Goal: Task Accomplishment & Management: Manage account settings

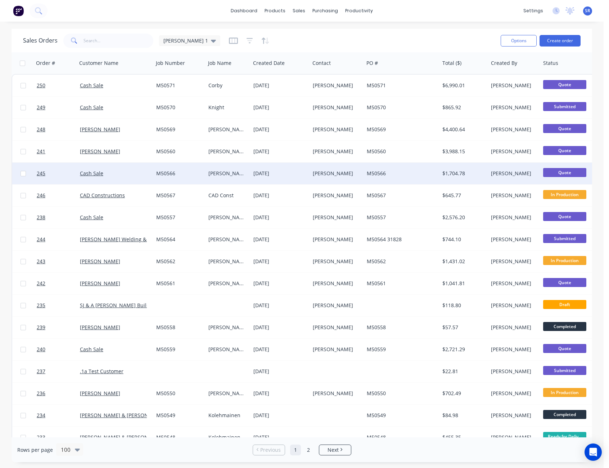
click at [400, 171] on div "M50566" at bounding box center [400, 173] width 67 height 7
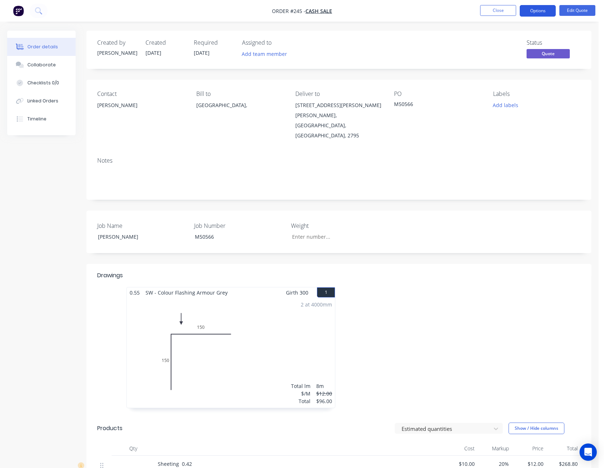
click at [542, 7] on button "Options" at bounding box center [538, 11] width 36 height 12
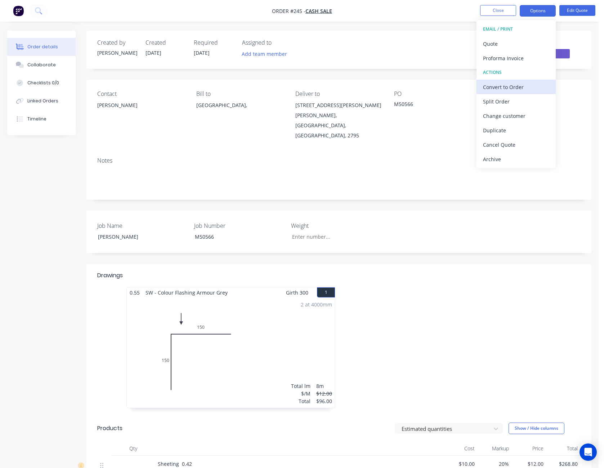
click at [529, 90] on div "Convert to Order" at bounding box center [516, 87] width 66 height 10
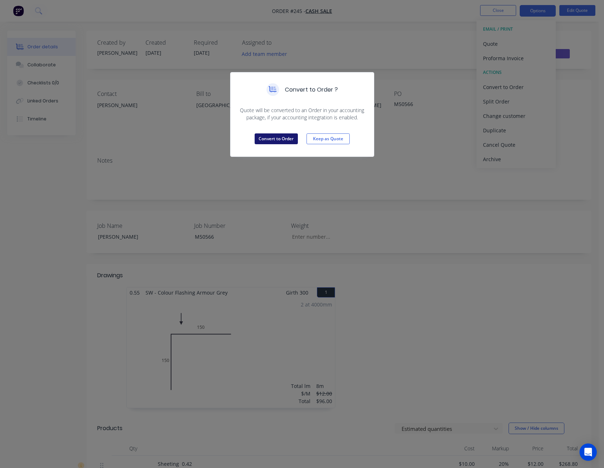
click at [281, 138] on button "Convert to Order" at bounding box center [276, 138] width 43 height 11
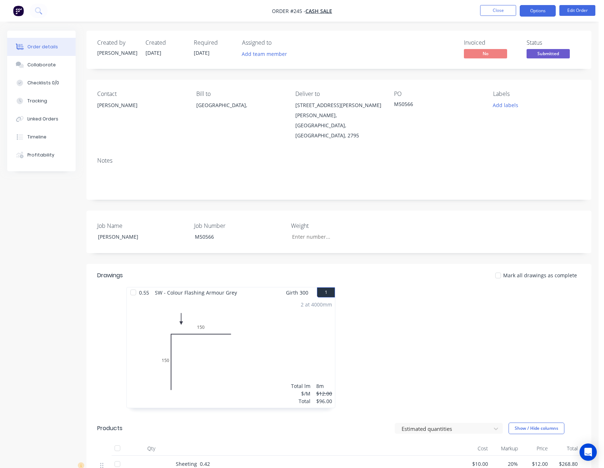
click at [545, 9] on button "Options" at bounding box center [538, 11] width 36 height 12
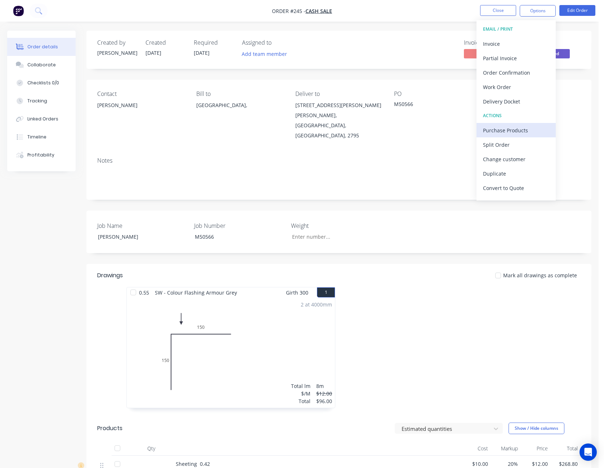
click at [519, 131] on div "Purchase Products" at bounding box center [516, 130] width 66 height 10
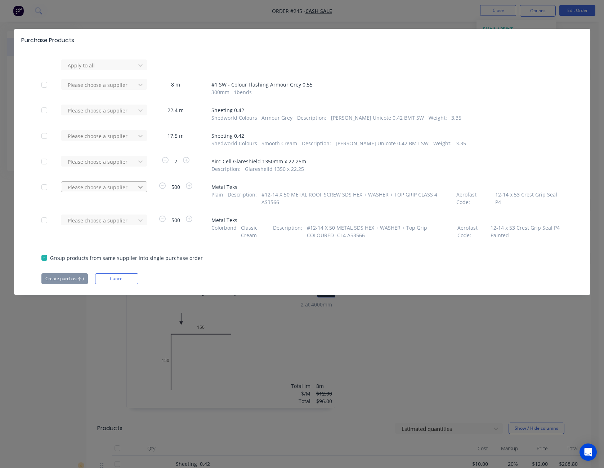
click at [143, 184] on icon at bounding box center [140, 186] width 7 height 7
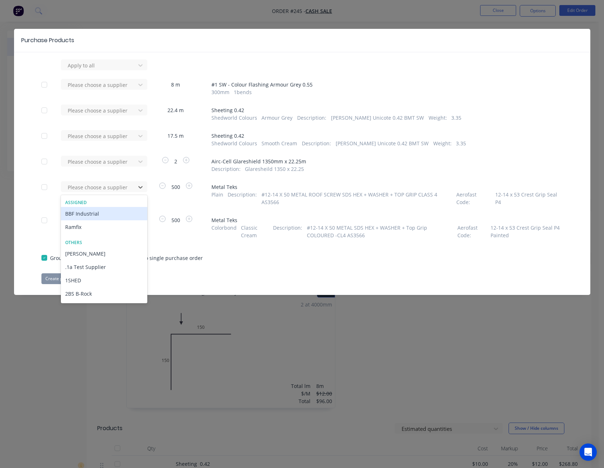
click at [102, 212] on div "BBF Industrial" at bounding box center [104, 213] width 86 height 13
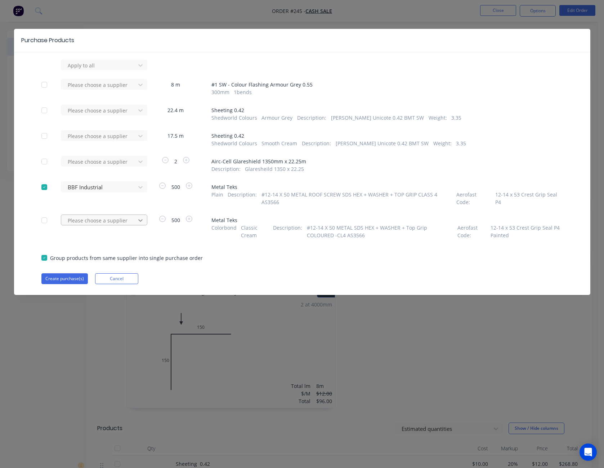
click at [142, 219] on icon at bounding box center [140, 220] width 4 height 3
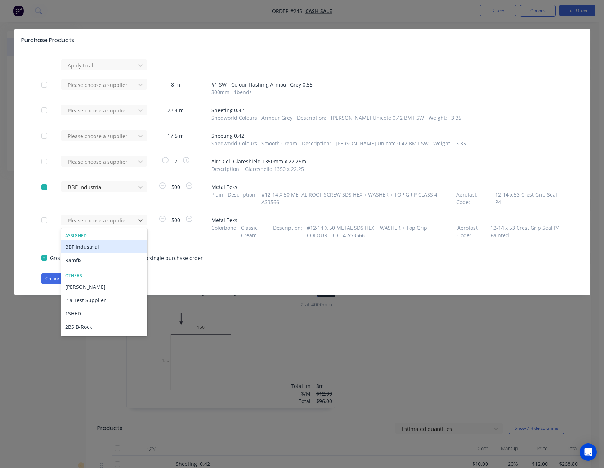
click at [127, 240] on div "BBF Industrial" at bounding box center [104, 246] width 86 height 13
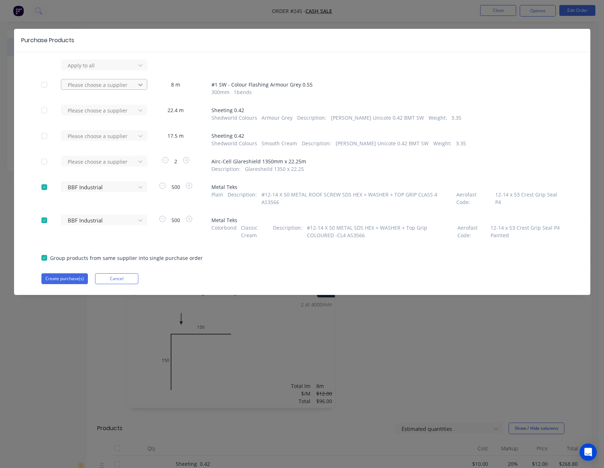
click at [140, 81] on icon at bounding box center [140, 84] width 7 height 7
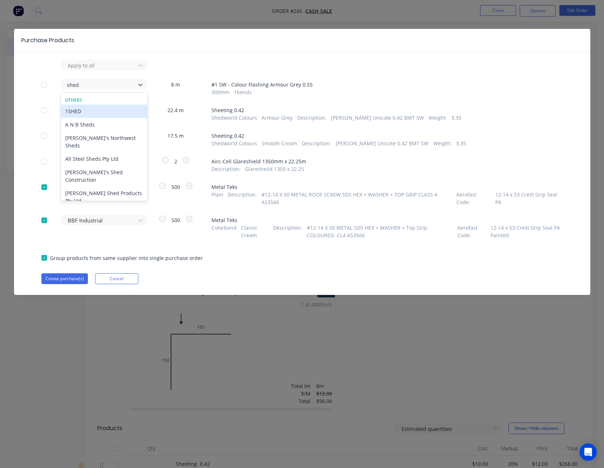
type input "shedw"
click at [114, 111] on div "Shedworld Tilmac" at bounding box center [104, 110] width 86 height 13
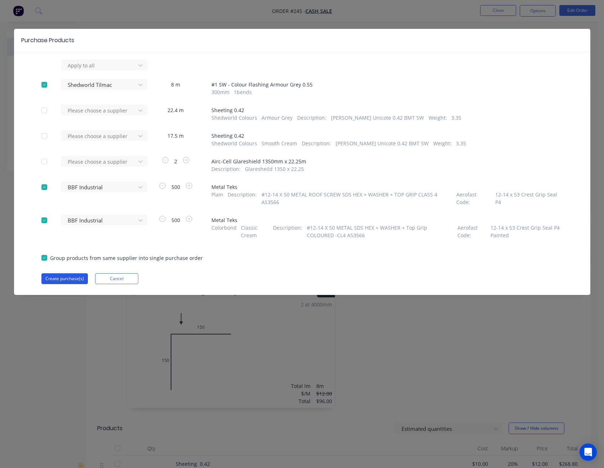
click at [72, 273] on button "Create purchase(s)" at bounding box center [64, 278] width 46 height 11
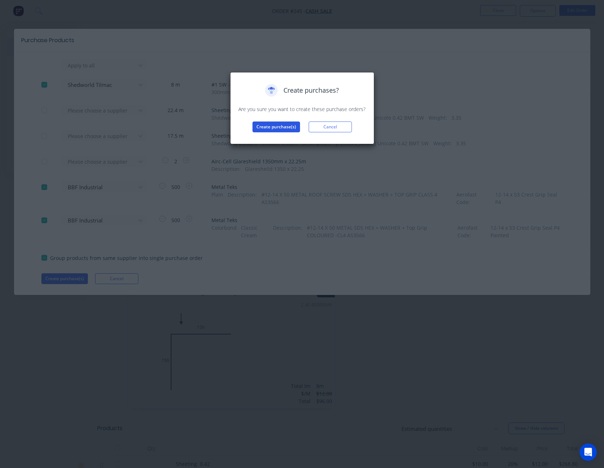
click at [274, 127] on button "Create purchase(s)" at bounding box center [277, 126] width 48 height 11
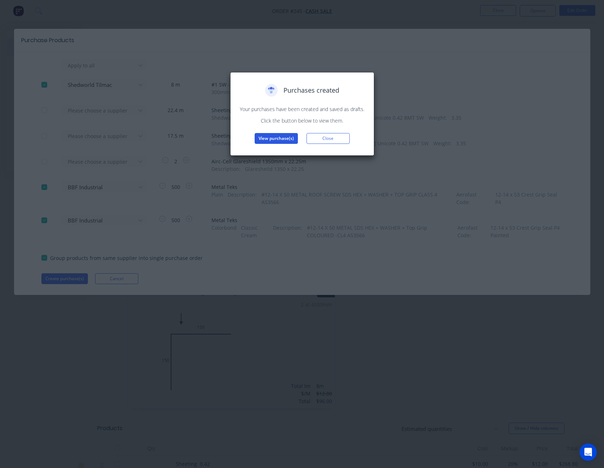
click at [276, 133] on button "View purchase(s)" at bounding box center [276, 138] width 43 height 11
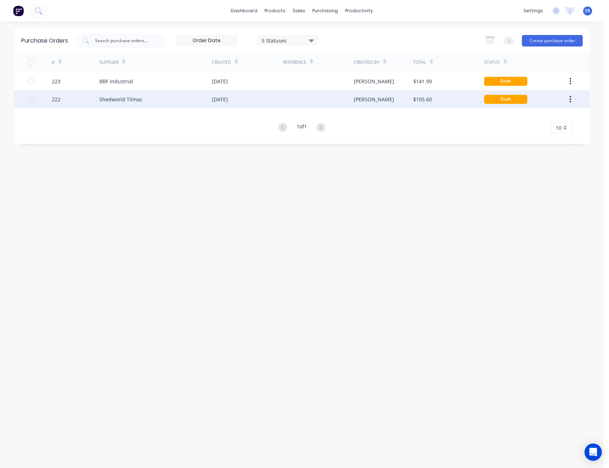
click at [370, 99] on div "[PERSON_NAME]" at bounding box center [383, 99] width 59 height 18
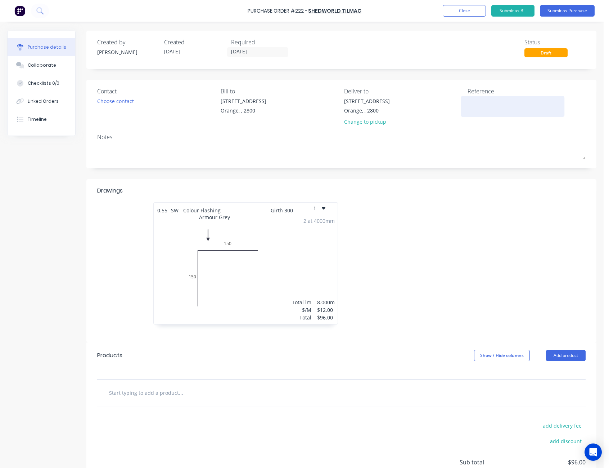
click at [468, 99] on textarea at bounding box center [513, 105] width 90 height 16
type textarea "[PERSON_NAME] - M50566"
type textarea "x"
type textarea "[PERSON_NAME] - M50566"
click at [569, 8] on button "Submit as Purchase" at bounding box center [567, 11] width 55 height 12
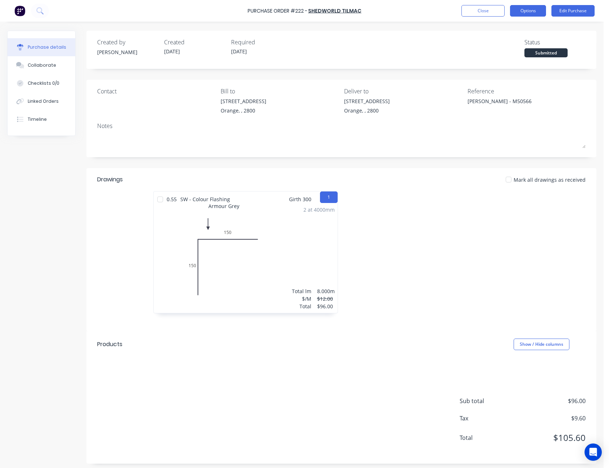
click at [540, 11] on button "Options" at bounding box center [528, 11] width 36 height 12
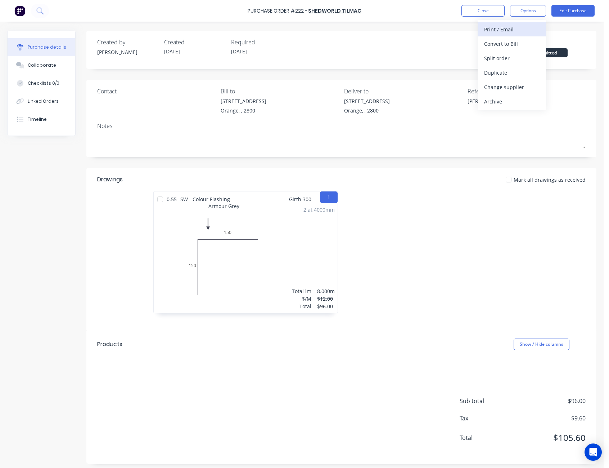
click at [528, 27] on div "Print / Email" at bounding box center [511, 29] width 55 height 10
click at [525, 54] on div "Without pricing" at bounding box center [511, 58] width 55 height 10
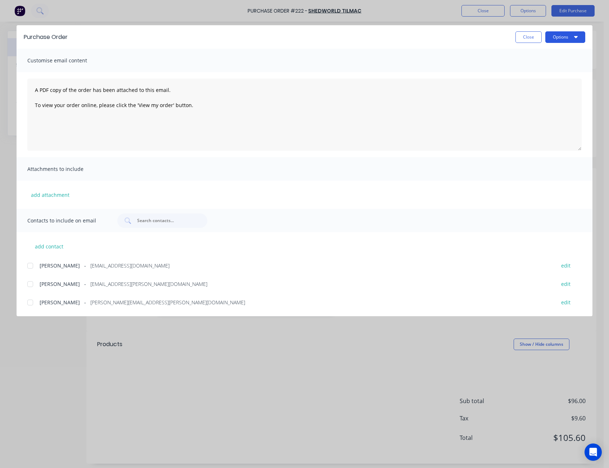
click at [561, 39] on button "Options" at bounding box center [566, 37] width 40 height 12
click at [562, 65] on div "Print" at bounding box center [551, 69] width 55 height 10
click at [526, 38] on button "Close" at bounding box center [529, 37] width 26 height 12
type textarea "x"
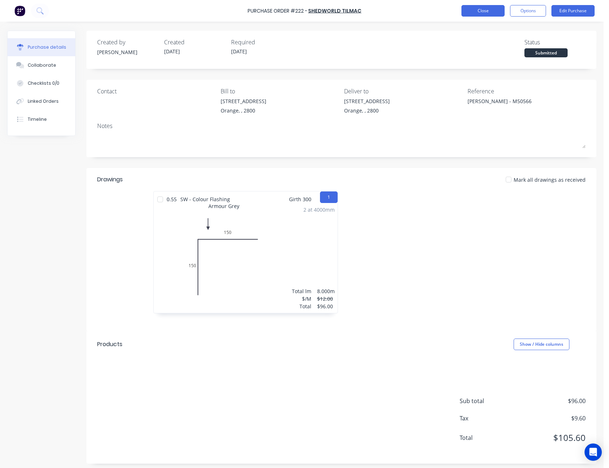
click at [500, 11] on button "Close" at bounding box center [483, 11] width 43 height 12
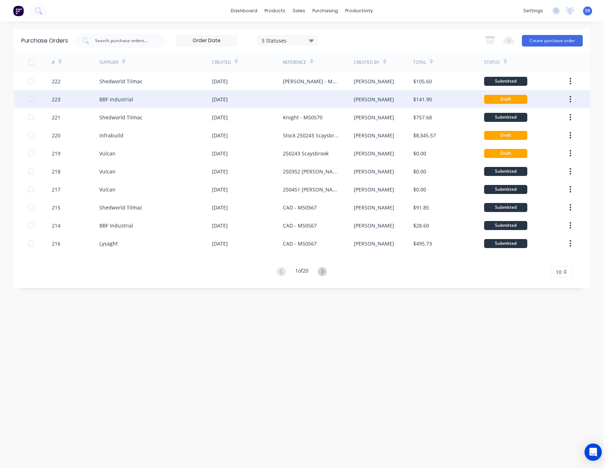
click at [347, 97] on div at bounding box center [318, 99] width 71 height 18
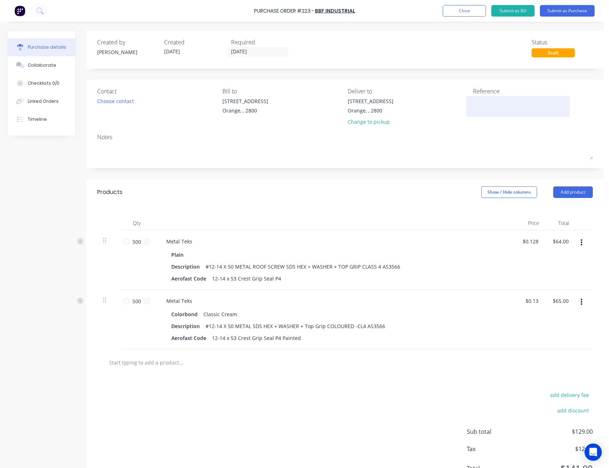
click at [479, 97] on div at bounding box center [518, 106] width 90 height 18
click at [481, 102] on textarea at bounding box center [518, 105] width 90 height 16
type textarea "[PERSON_NAME] - M50566"
type textarea "x"
type textarea "[PERSON_NAME] - M50566"
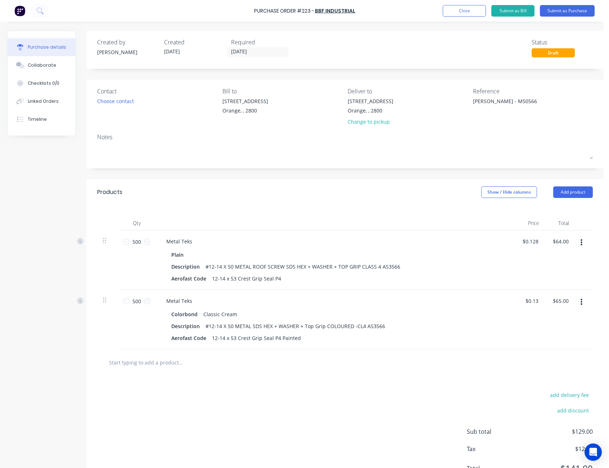
click at [496, 55] on div "Created by [PERSON_NAME] Created [DATE] Required [DATE] Status Draft" at bounding box center [345, 47] width 496 height 19
click at [564, 10] on button "Submit as Purchase" at bounding box center [567, 11] width 55 height 12
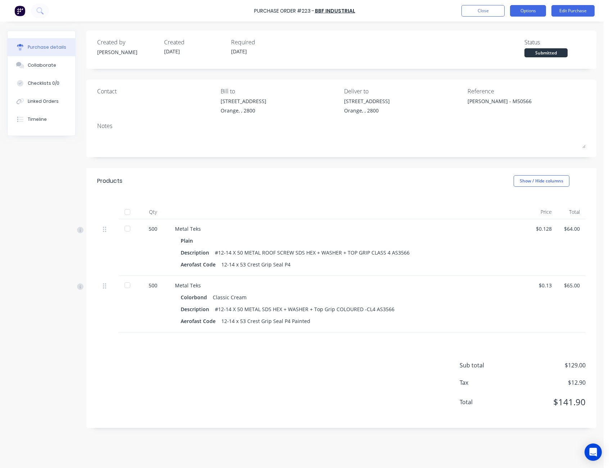
click at [522, 10] on button "Options" at bounding box center [528, 11] width 36 height 12
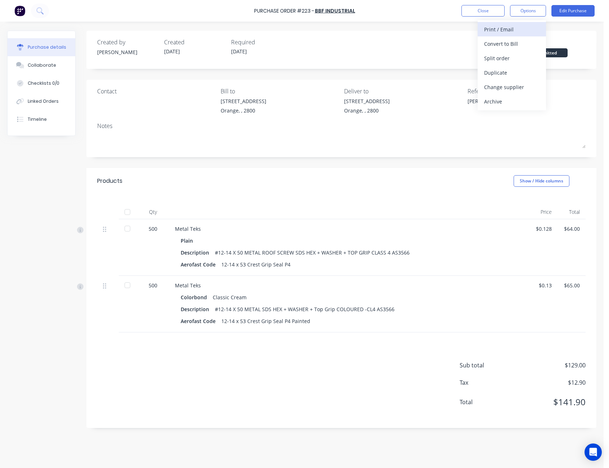
click at [514, 28] on div "Print / Email" at bounding box center [511, 29] width 55 height 10
click at [515, 58] on div "Without pricing" at bounding box center [511, 58] width 55 height 10
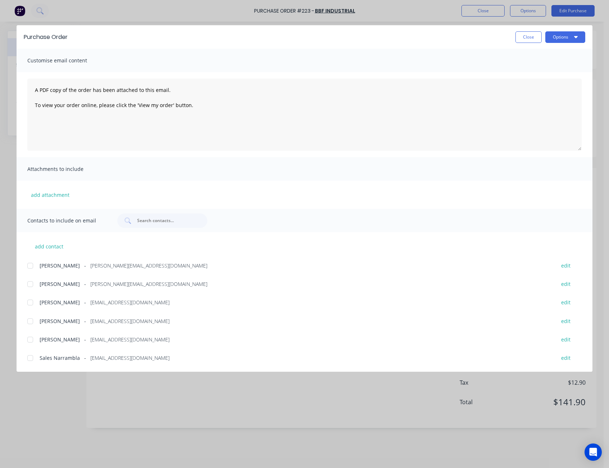
click at [30, 360] on div at bounding box center [30, 357] width 14 height 14
click at [31, 319] on div at bounding box center [30, 321] width 14 height 14
click at [566, 39] on button "Options" at bounding box center [566, 37] width 40 height 12
click at [553, 88] on div "Email" at bounding box center [551, 84] width 55 height 10
click at [531, 39] on button "Close" at bounding box center [529, 37] width 26 height 12
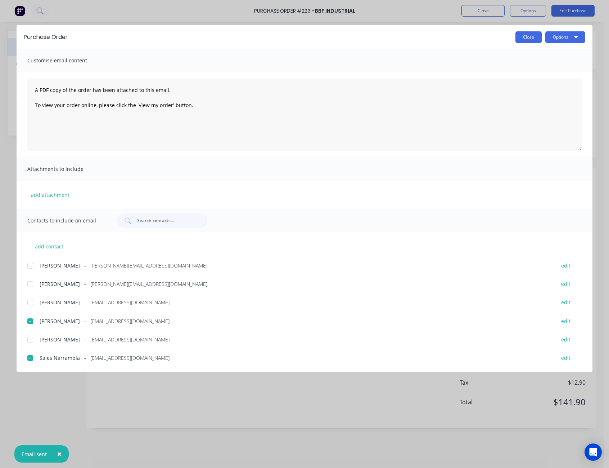
type textarea "x"
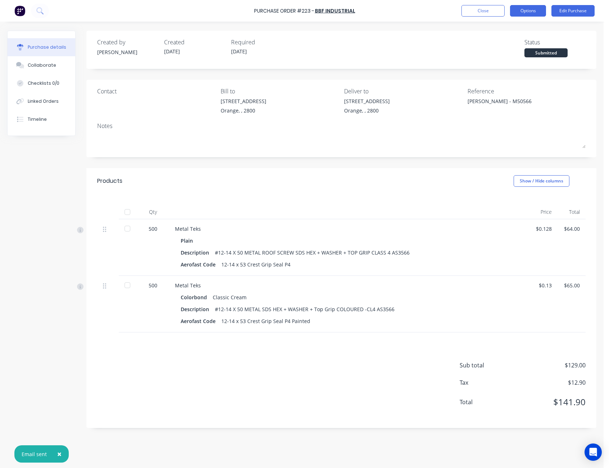
click at [534, 13] on button "Options" at bounding box center [528, 11] width 36 height 12
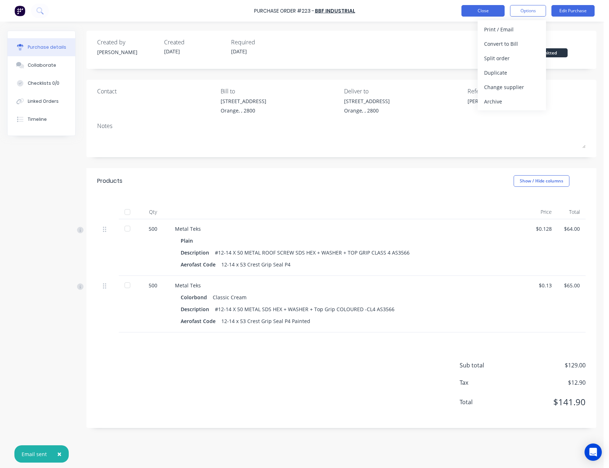
click at [490, 13] on button "Close" at bounding box center [483, 11] width 43 height 12
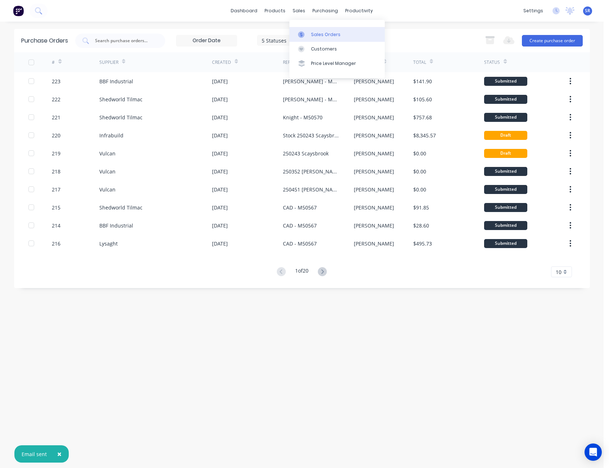
click at [312, 30] on link "Sales Orders" at bounding box center [337, 34] width 95 height 14
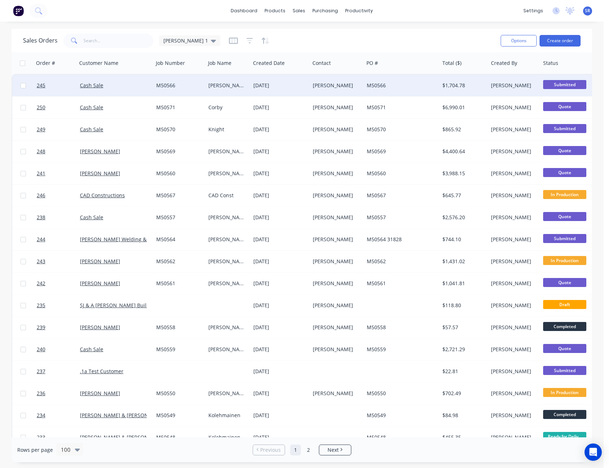
click at [329, 85] on div "[PERSON_NAME]" at bounding box center [336, 85] width 46 height 7
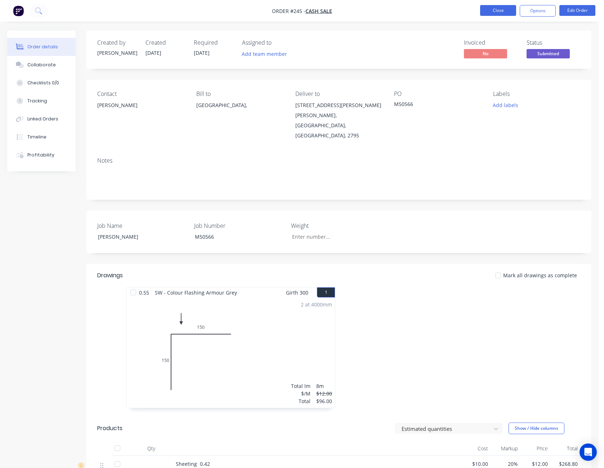
click at [498, 12] on button "Close" at bounding box center [498, 10] width 36 height 11
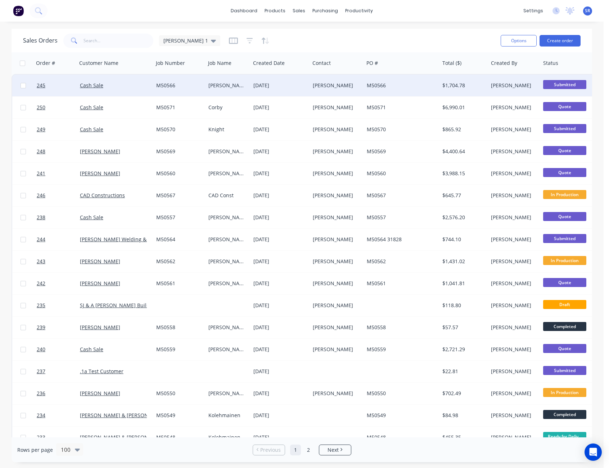
click at [409, 88] on div "M50566" at bounding box center [400, 85] width 67 height 7
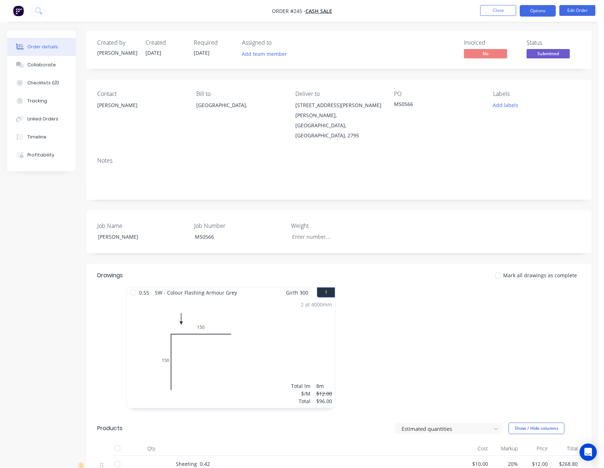
click at [545, 11] on button "Options" at bounding box center [538, 11] width 36 height 12
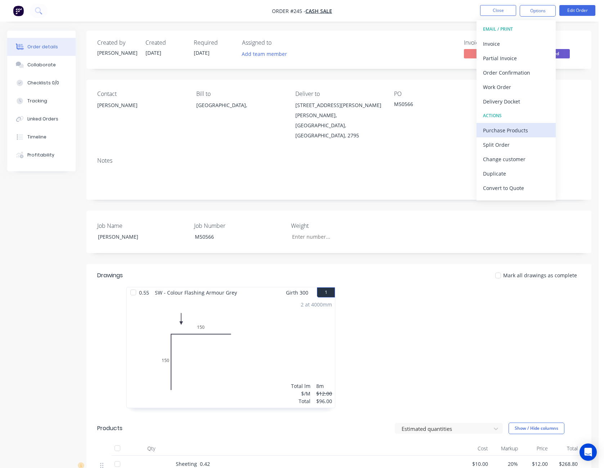
click at [523, 125] on div "Purchase Products" at bounding box center [516, 130] width 66 height 10
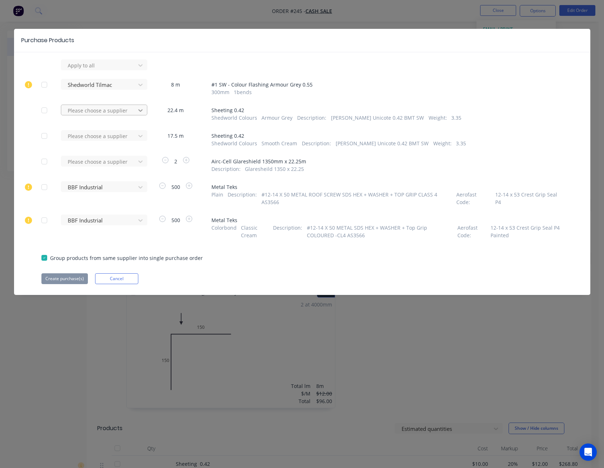
click at [142, 111] on icon at bounding box center [140, 110] width 7 height 7
click at [130, 136] on div "Shedworld Tilmac" at bounding box center [104, 136] width 86 height 13
click at [140, 136] on icon at bounding box center [140, 135] width 7 height 7
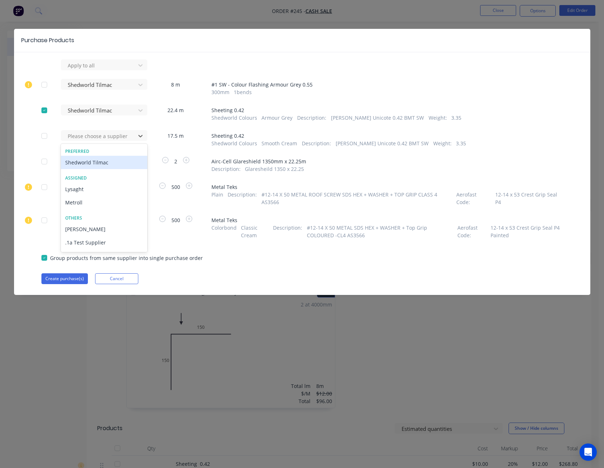
click at [122, 164] on div "Shedworld Tilmac" at bounding box center [104, 162] width 86 height 13
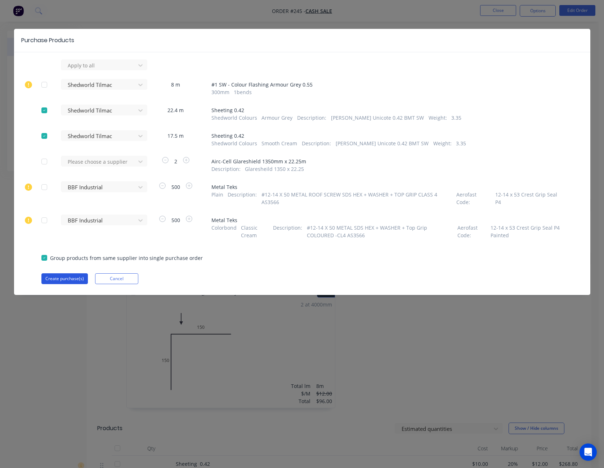
click at [73, 273] on button "Create purchase(s)" at bounding box center [64, 278] width 46 height 11
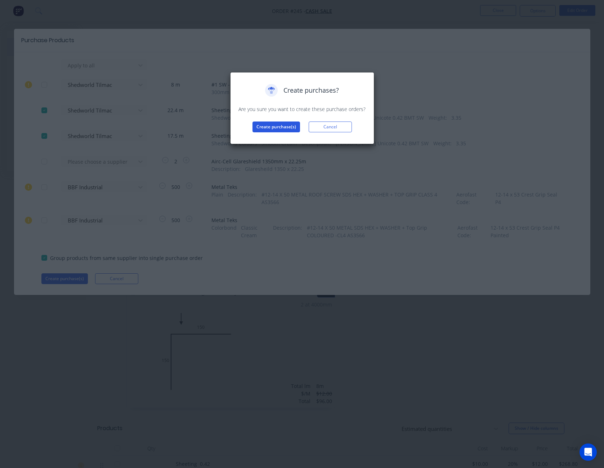
click at [278, 124] on button "Create purchase(s)" at bounding box center [277, 126] width 48 height 11
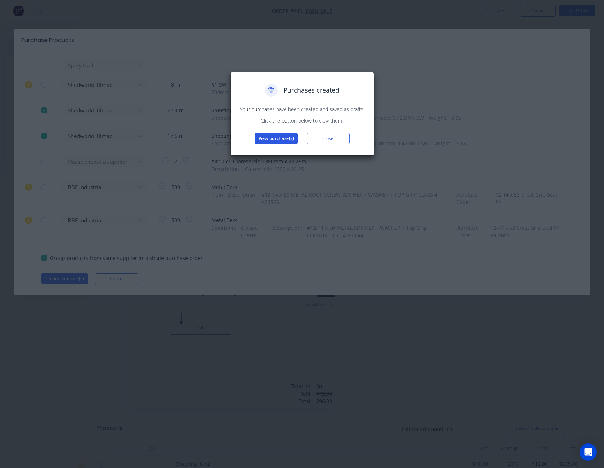
click at [281, 138] on button "View purchase(s)" at bounding box center [276, 138] width 43 height 11
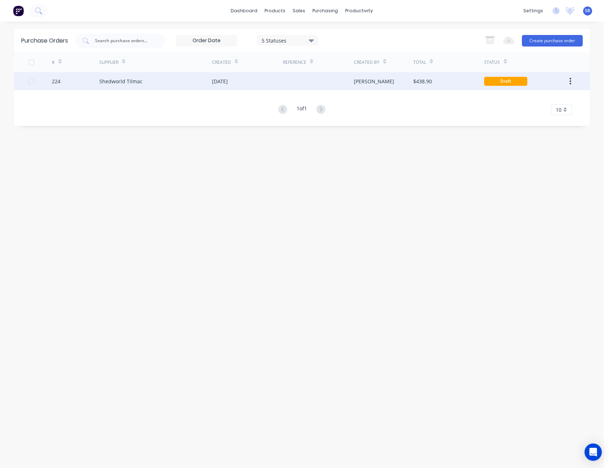
click at [378, 86] on div "[PERSON_NAME]" at bounding box center [383, 81] width 59 height 18
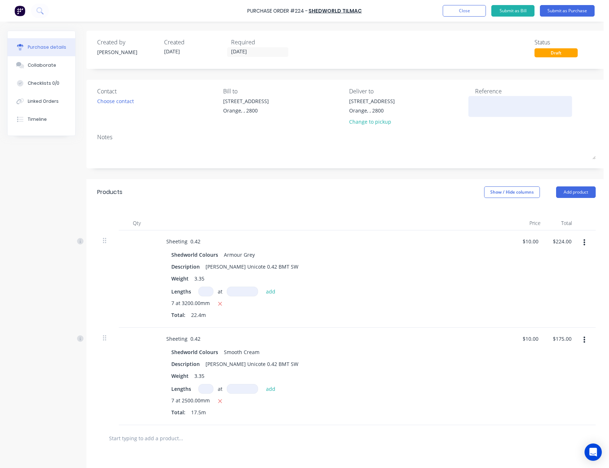
click at [489, 102] on textarea at bounding box center [520, 105] width 90 height 16
type textarea "[PERSON_NAME]"
type textarea "x"
type textarea "[PERSON_NAME] -"
type textarea "x"
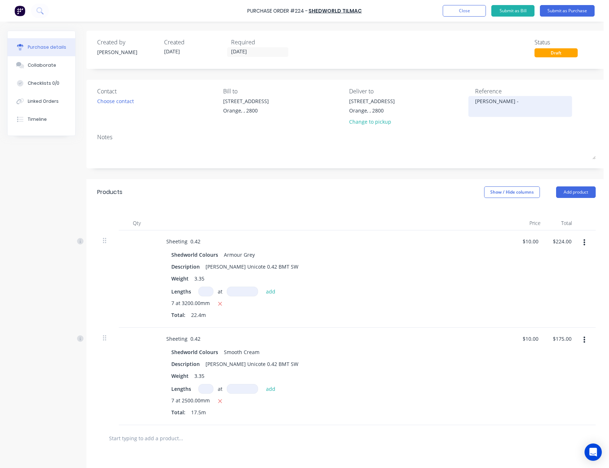
type textarea "[PERSON_NAME] -"
type textarea "x"
type textarea "[PERSON_NAME] - M"
type textarea "x"
type textarea "[PERSON_NAME] - M5"
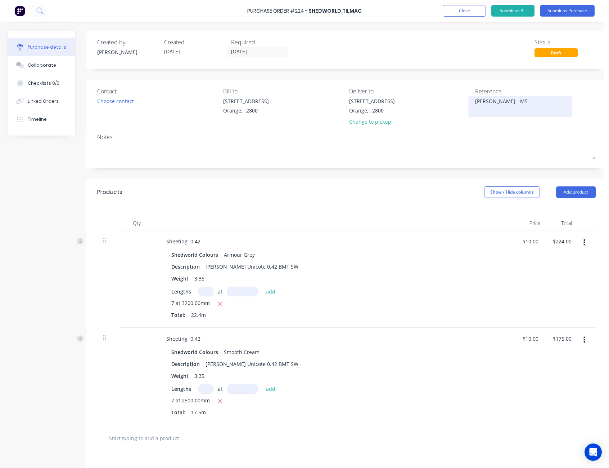
type textarea "x"
type textarea "[PERSON_NAME] - M50"
type textarea "x"
type textarea "[PERSON_NAME] - M505"
type textarea "x"
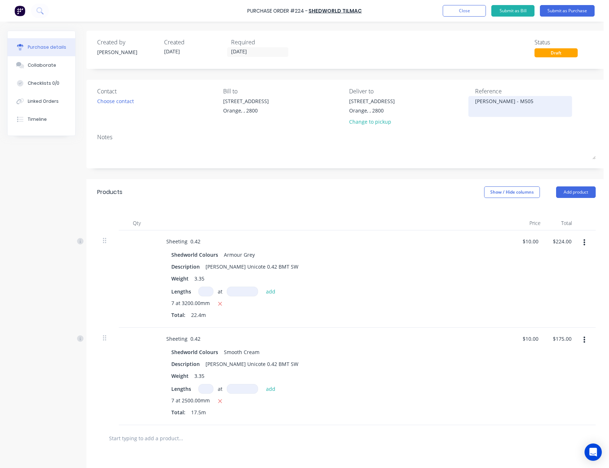
type textarea "[PERSON_NAME] - M5056"
type textarea "x"
type textarea "[PERSON_NAME] - M50566"
type textarea "x"
type textarea "[PERSON_NAME] - M50566"
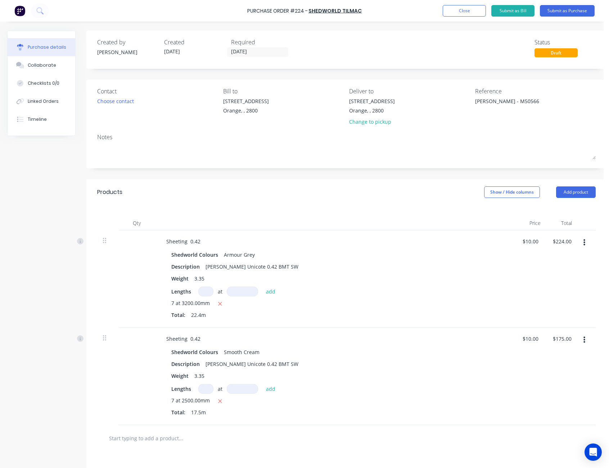
click at [502, 47] on div "Created by [PERSON_NAME] Created [DATE] Required [DATE] Status Draft" at bounding box center [346, 47] width 499 height 19
click at [566, 10] on button "Submit as Purchase" at bounding box center [567, 11] width 55 height 12
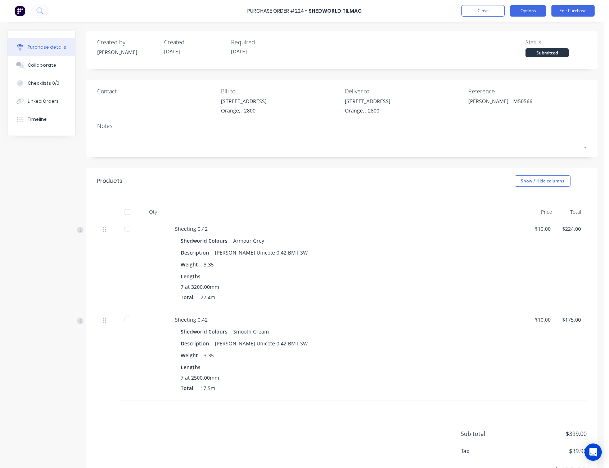
click at [542, 12] on button "Options" at bounding box center [528, 11] width 36 height 12
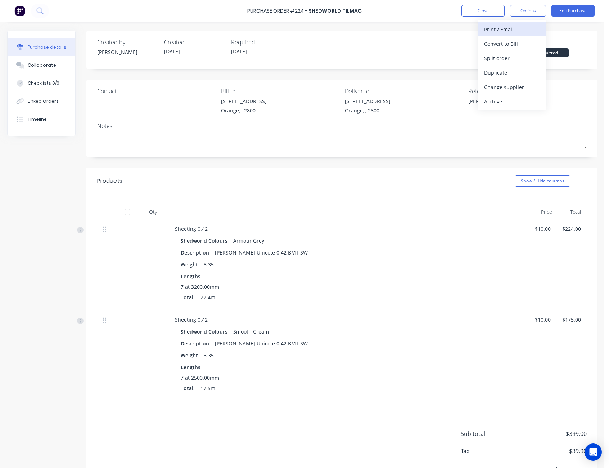
click at [528, 29] on div "Print / Email" at bounding box center [511, 29] width 55 height 10
click at [522, 53] on div "Without pricing" at bounding box center [511, 58] width 55 height 10
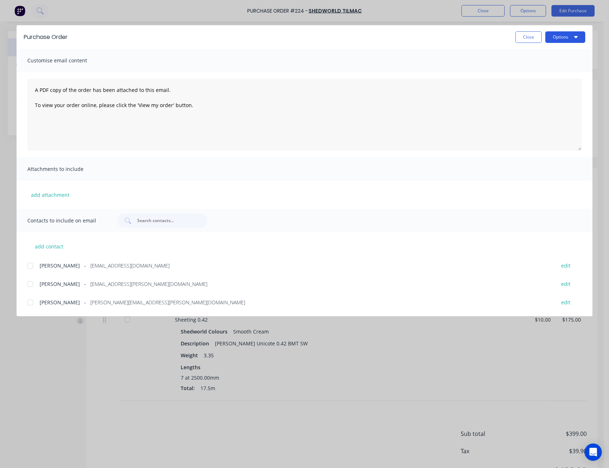
click at [563, 37] on button "Options" at bounding box center [566, 37] width 40 height 12
click at [553, 65] on div "Print" at bounding box center [551, 69] width 55 height 10
click at [535, 33] on button "Close" at bounding box center [529, 37] width 26 height 12
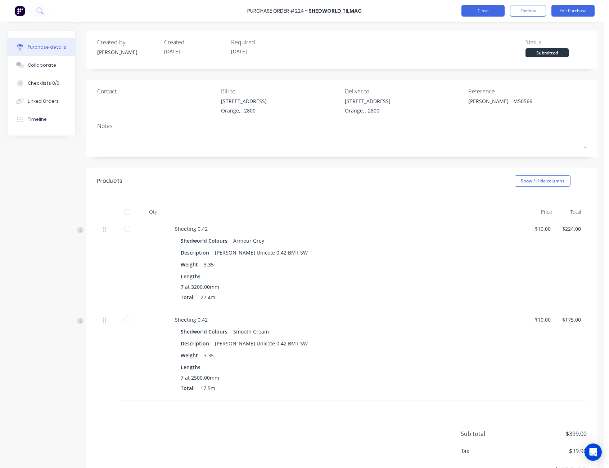
click at [489, 12] on button "Close" at bounding box center [483, 11] width 43 height 12
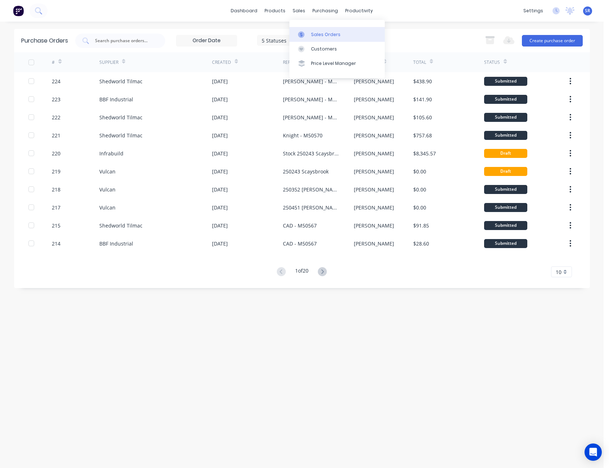
click at [314, 30] on link "Sales Orders" at bounding box center [337, 34] width 95 height 14
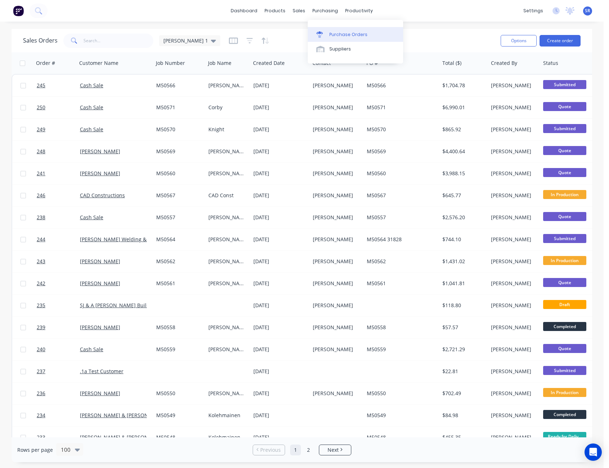
click at [335, 32] on div "Purchase Orders" at bounding box center [349, 34] width 38 height 6
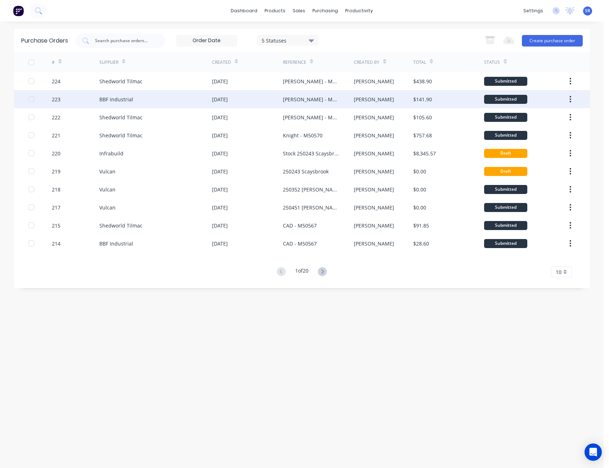
click at [318, 100] on div "[PERSON_NAME] - M50566" at bounding box center [311, 99] width 57 height 8
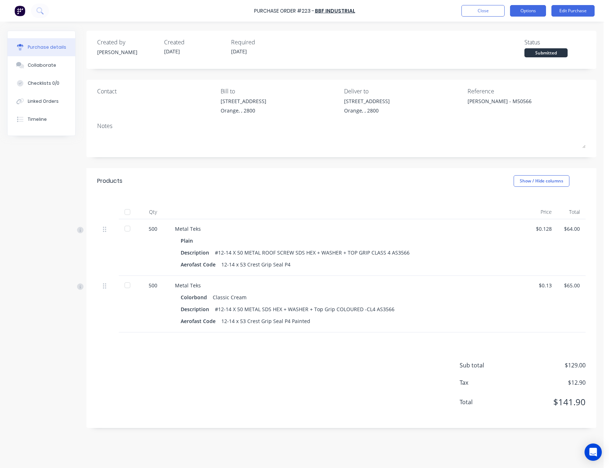
click at [529, 12] on button "Options" at bounding box center [528, 11] width 36 height 12
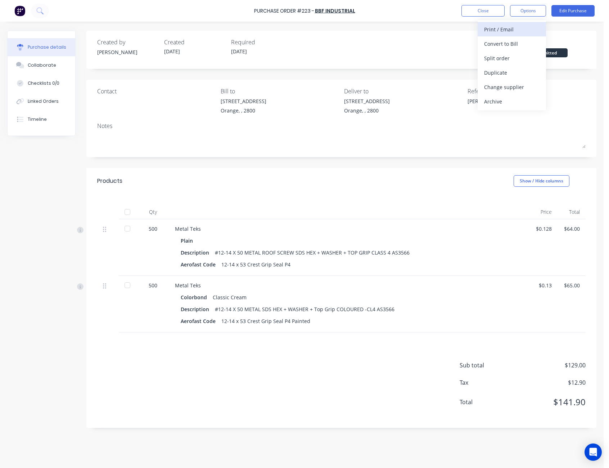
click at [521, 31] on div "Print / Email" at bounding box center [511, 29] width 55 height 10
click at [518, 39] on div "With pricing" at bounding box center [511, 44] width 55 height 10
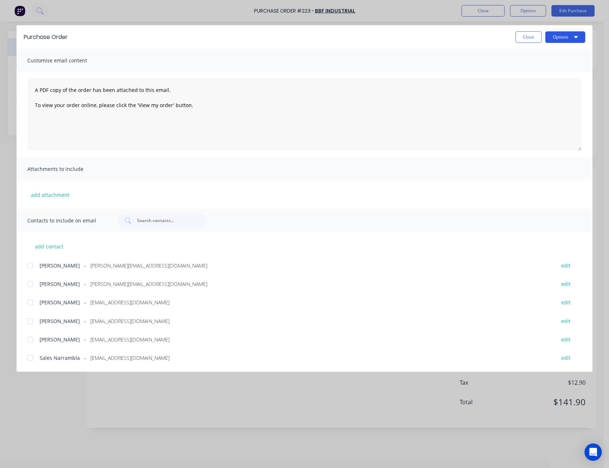
click at [558, 37] on button "Options" at bounding box center [566, 37] width 40 height 12
click at [551, 69] on div "Print" at bounding box center [551, 69] width 55 height 10
click at [533, 39] on button "Close" at bounding box center [529, 37] width 26 height 12
type textarea "x"
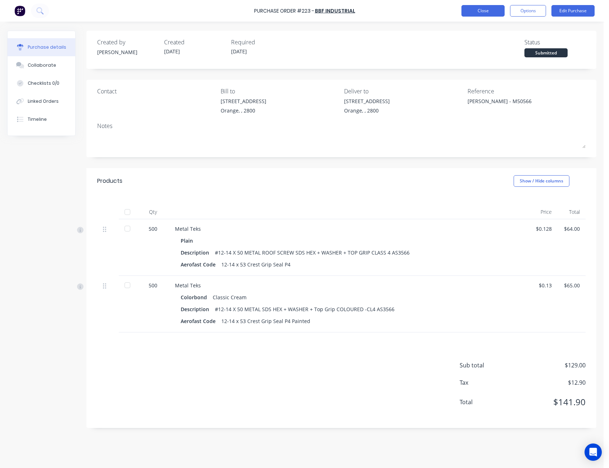
click at [492, 10] on button "Close" at bounding box center [483, 11] width 43 height 12
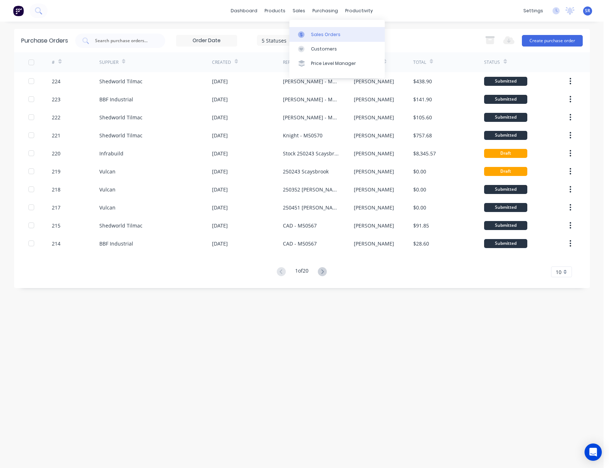
click at [313, 29] on link "Sales Orders" at bounding box center [337, 34] width 95 height 14
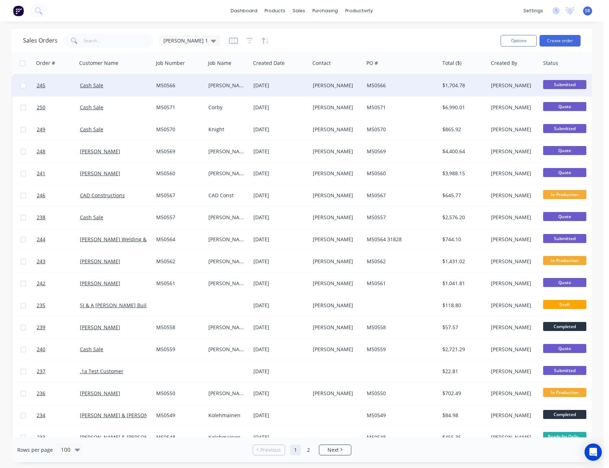
click at [321, 85] on div "[PERSON_NAME]" at bounding box center [336, 85] width 46 height 7
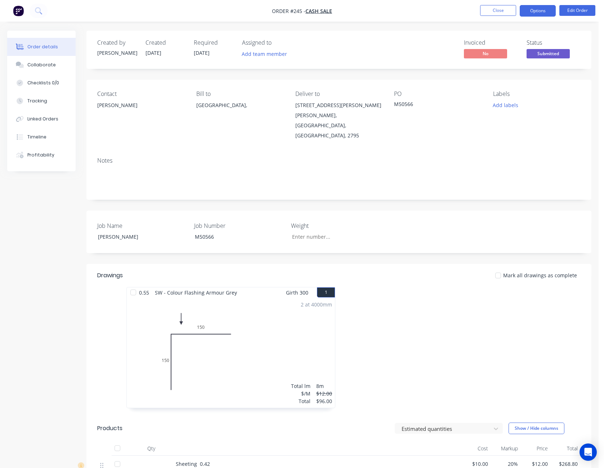
click at [535, 12] on button "Options" at bounding box center [538, 11] width 36 height 12
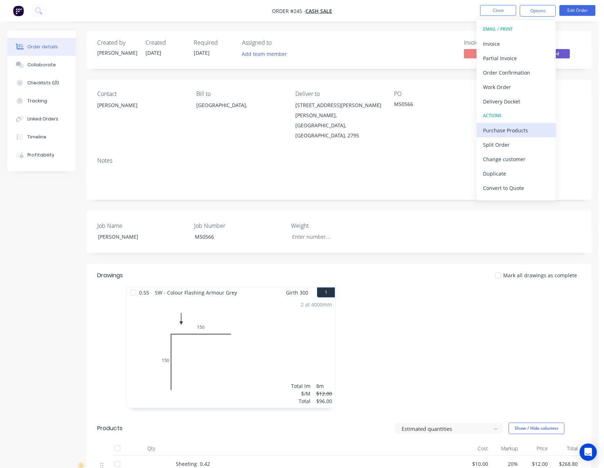
click at [515, 125] on div "Purchase Products" at bounding box center [516, 130] width 66 height 10
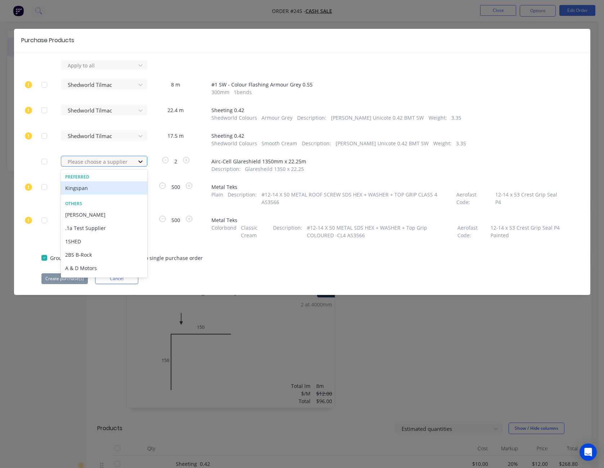
click at [140, 161] on icon at bounding box center [140, 161] width 7 height 7
type input "shedw"
click at [119, 189] on div "Shedworld Tilmac" at bounding box center [104, 187] width 86 height 13
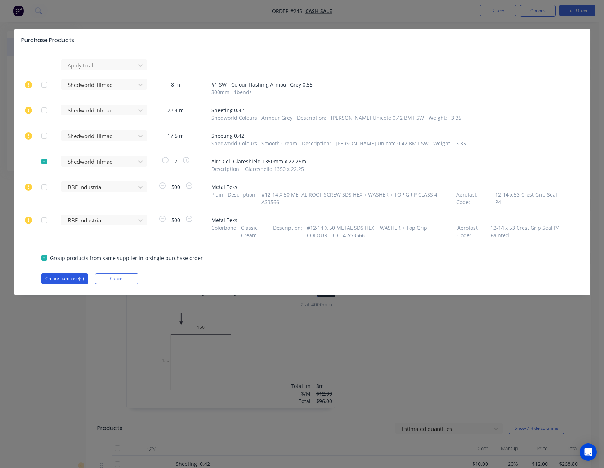
click at [75, 273] on button "Create purchase(s)" at bounding box center [64, 278] width 46 height 11
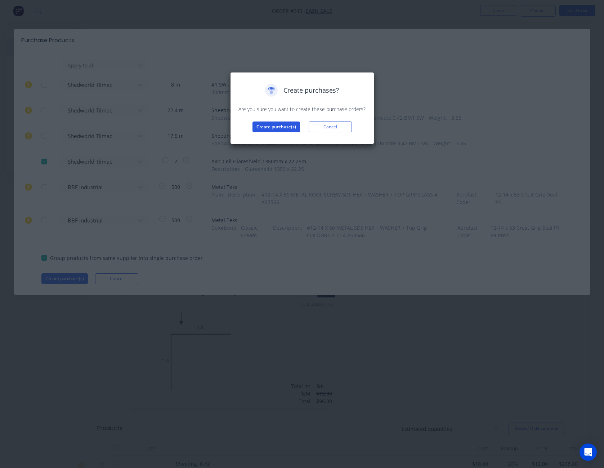
click at [274, 128] on button "Create purchase(s)" at bounding box center [277, 126] width 48 height 11
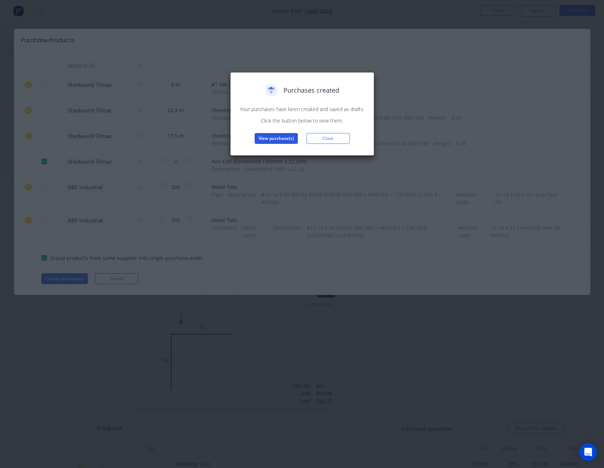
click at [274, 136] on button "View purchase(s)" at bounding box center [276, 138] width 43 height 11
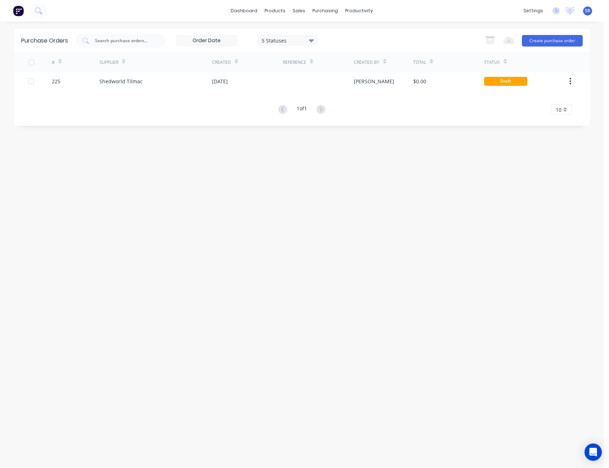
click at [447, 91] on div "# Supplier Created Reference Created By Total Status 225 Shedworld Tilmac [DATE…" at bounding box center [302, 83] width 576 height 63
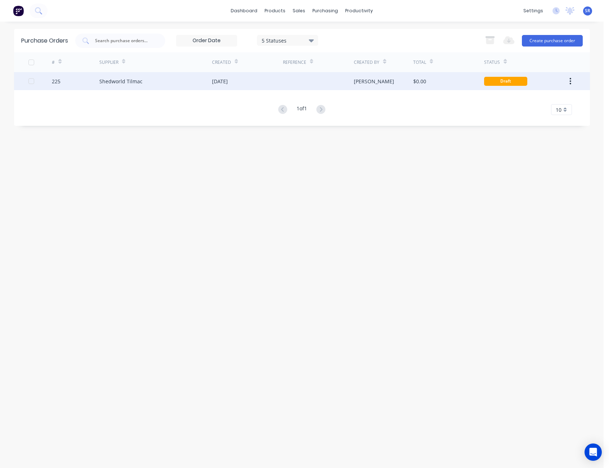
click at [451, 80] on div "$0.00" at bounding box center [449, 81] width 71 height 18
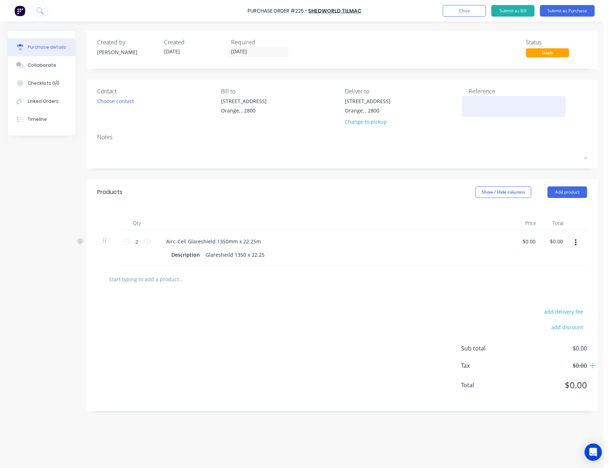
click at [479, 102] on textarea at bounding box center [514, 105] width 90 height 16
type textarea "[PERSON_NAME] - M50566"
type textarea "x"
type textarea "[PERSON_NAME] - M50566"
click at [476, 60] on div "Created by [PERSON_NAME] Created [DATE] Required [DATE] Status Draft" at bounding box center [342, 50] width 512 height 38
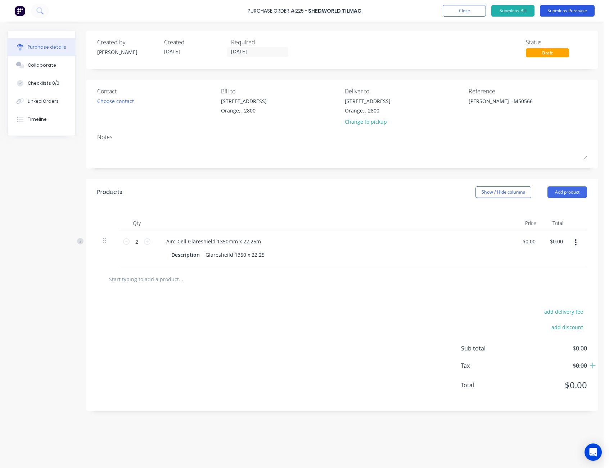
click at [567, 5] on button "Submit as Purchase" at bounding box center [567, 11] width 55 height 12
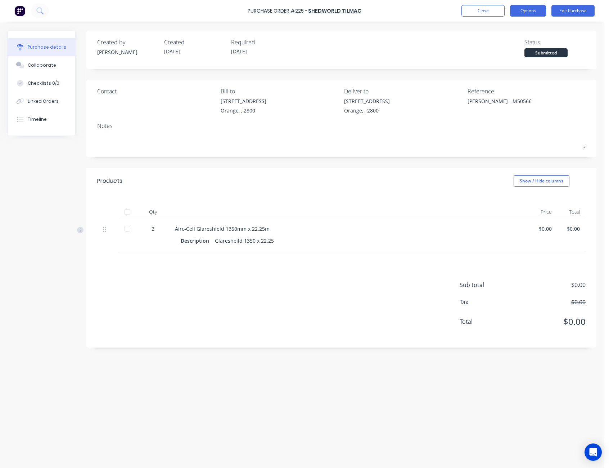
click at [531, 10] on button "Options" at bounding box center [528, 11] width 36 height 12
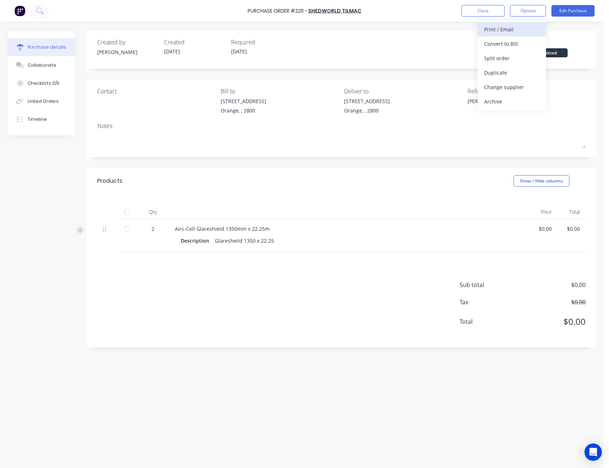
click at [529, 22] on button "Print / Email" at bounding box center [512, 29] width 68 height 14
click at [515, 60] on div "Without pricing" at bounding box center [511, 58] width 55 height 10
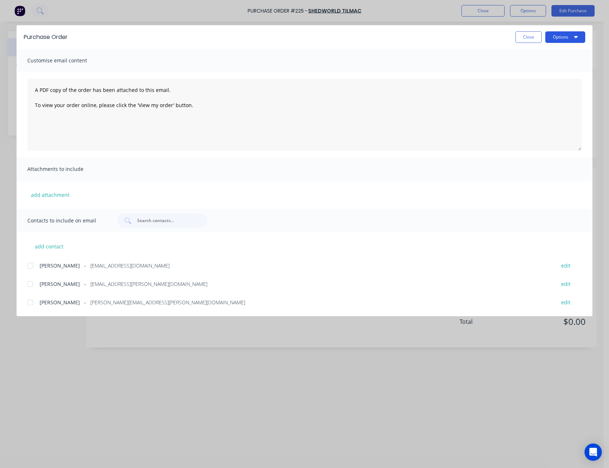
click at [564, 36] on button "Options" at bounding box center [566, 37] width 40 height 12
click at [561, 61] on button "Preview" at bounding box center [551, 55] width 68 height 14
click at [523, 40] on button "Close" at bounding box center [529, 37] width 26 height 12
type textarea "x"
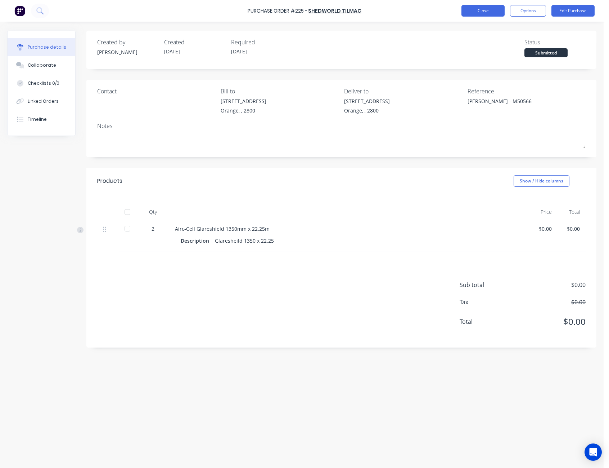
click at [484, 10] on button "Close" at bounding box center [483, 11] width 43 height 12
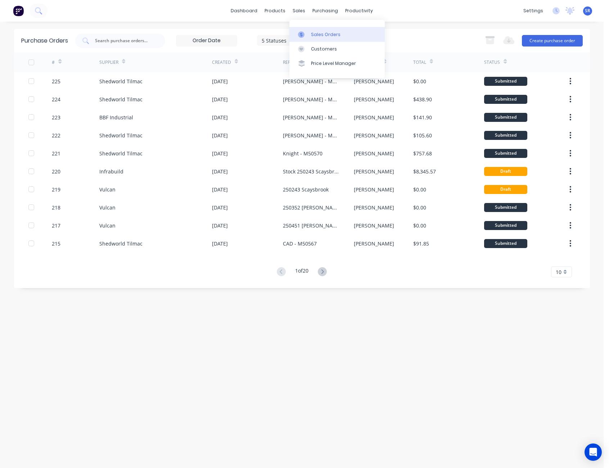
click at [315, 40] on link "Sales Orders" at bounding box center [337, 34] width 95 height 14
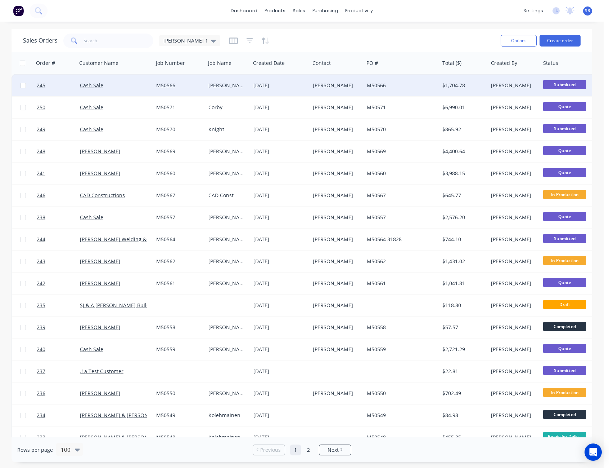
click at [299, 79] on div "[DATE]" at bounding box center [280, 86] width 59 height 22
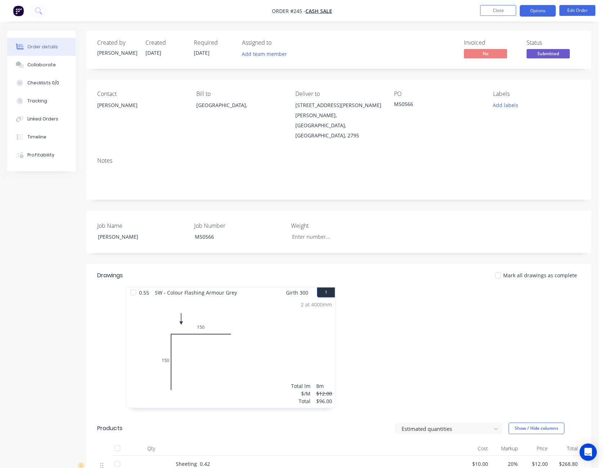
click at [541, 7] on button "Options" at bounding box center [538, 11] width 36 height 12
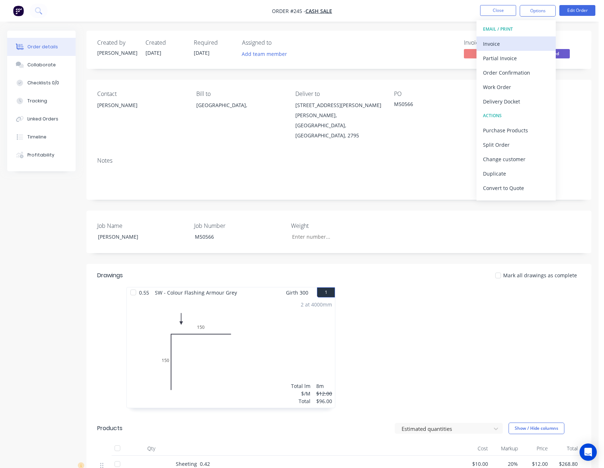
click at [522, 41] on div "Invoice" at bounding box center [516, 44] width 66 height 10
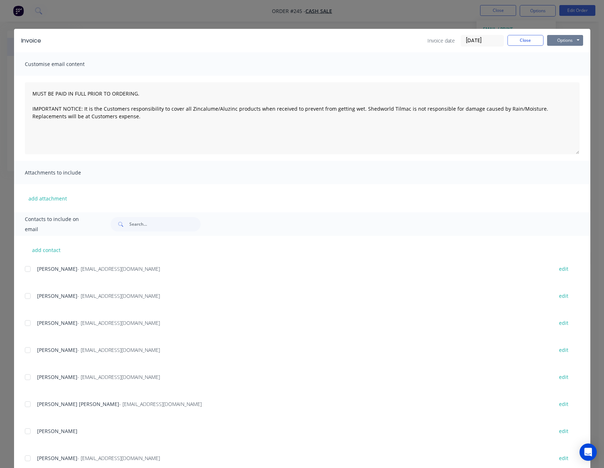
click at [563, 43] on button "Options" at bounding box center [565, 40] width 36 height 11
click at [562, 52] on button "Preview" at bounding box center [570, 53] width 46 height 12
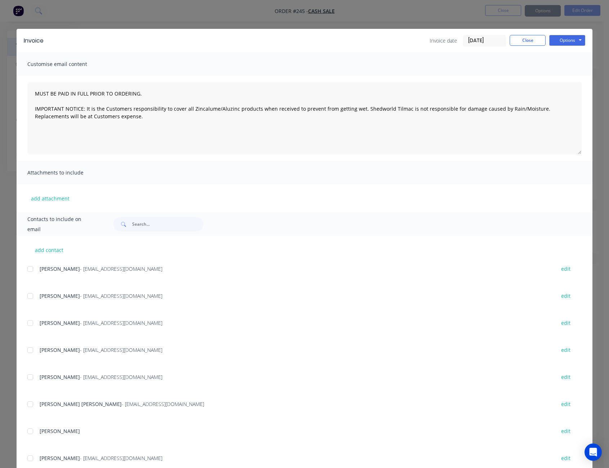
type textarea "MUST BE PAID IN FULL PRIOR TO ORDERING. IMPORTANT NOTICE: It is the Customers r…"
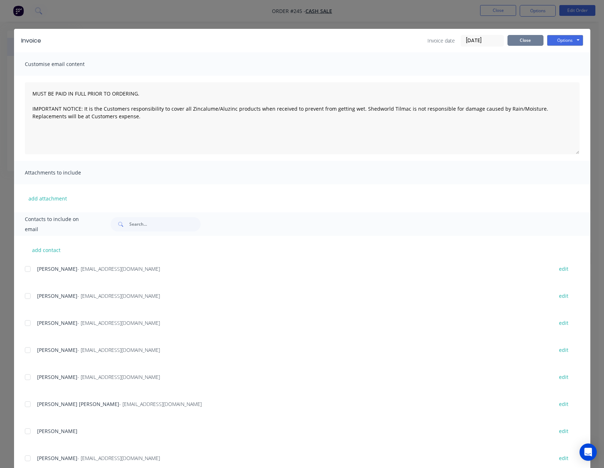
click at [518, 41] on button "Close" at bounding box center [526, 40] width 36 height 11
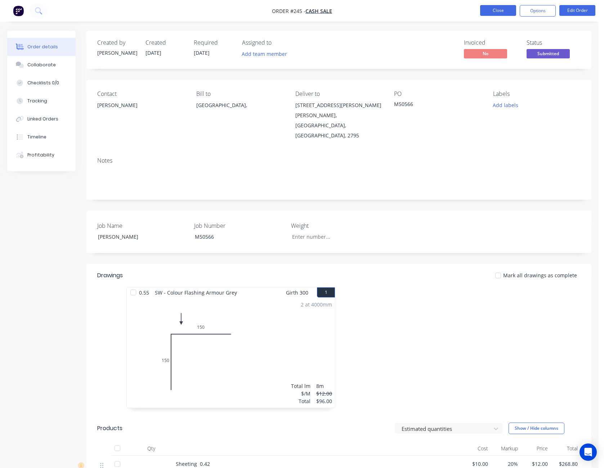
click at [497, 13] on button "Close" at bounding box center [498, 10] width 36 height 11
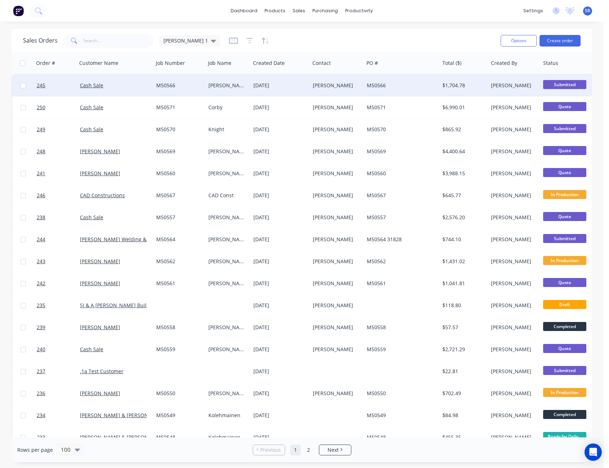
click at [573, 86] on span "Submitted" at bounding box center [565, 84] width 43 height 9
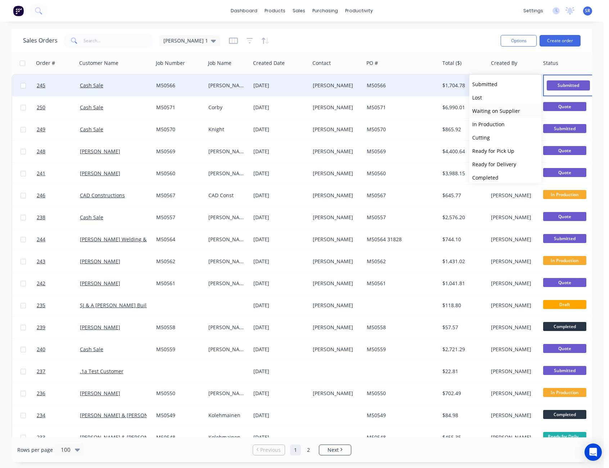
click at [517, 110] on span "Waiting on Supplier" at bounding box center [497, 110] width 48 height 7
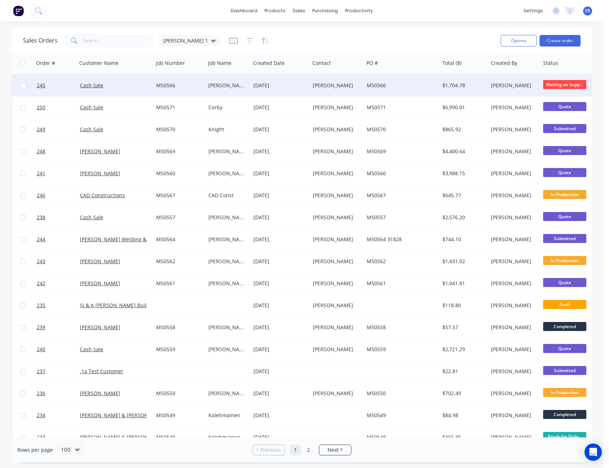
click at [463, 42] on div "Sales Orders [PERSON_NAME] 1" at bounding box center [259, 41] width 472 height 18
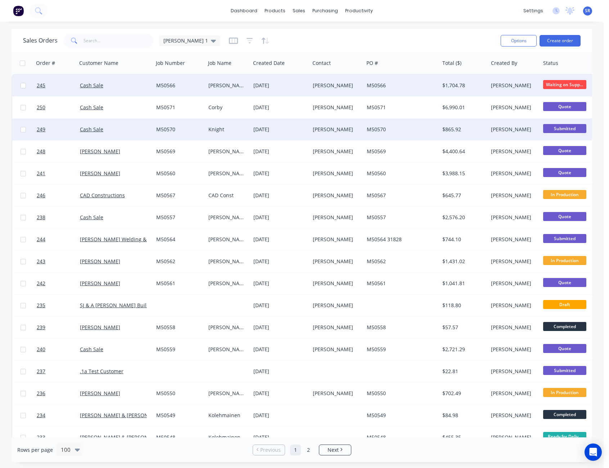
click at [184, 130] on div "M50570" at bounding box center [178, 129] width 44 height 7
click at [418, 40] on div "Sales Orders [PERSON_NAME] 1" at bounding box center [259, 41] width 472 height 18
click at [392, 125] on div "M50570" at bounding box center [402, 130] width 76 height 22
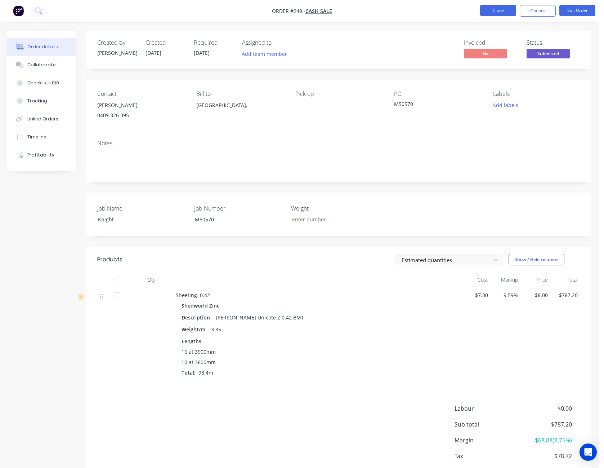
click at [496, 8] on button "Close" at bounding box center [498, 10] width 36 height 11
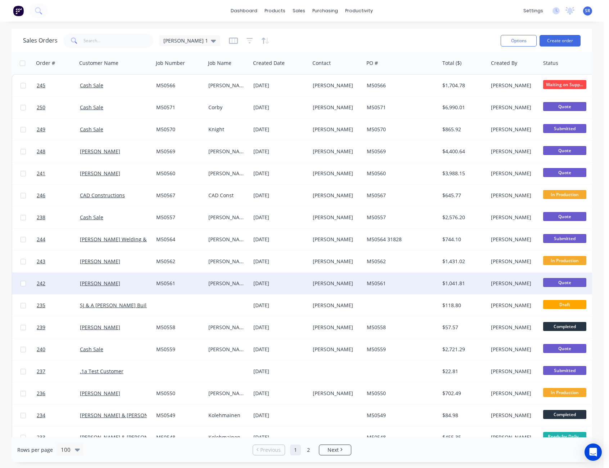
click at [328, 281] on div "[PERSON_NAME]" at bounding box center [336, 283] width 46 height 7
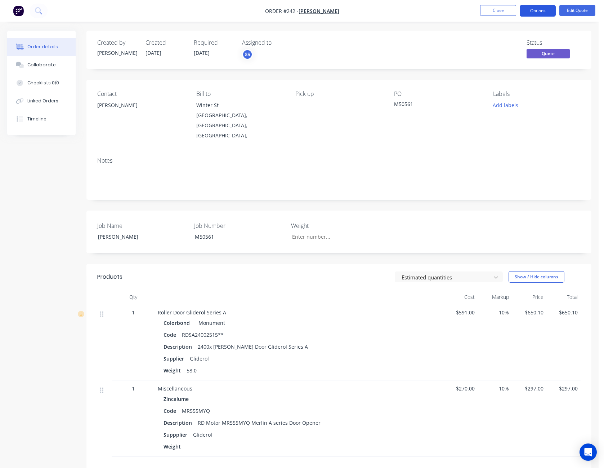
click at [538, 8] on button "Options" at bounding box center [538, 11] width 36 height 12
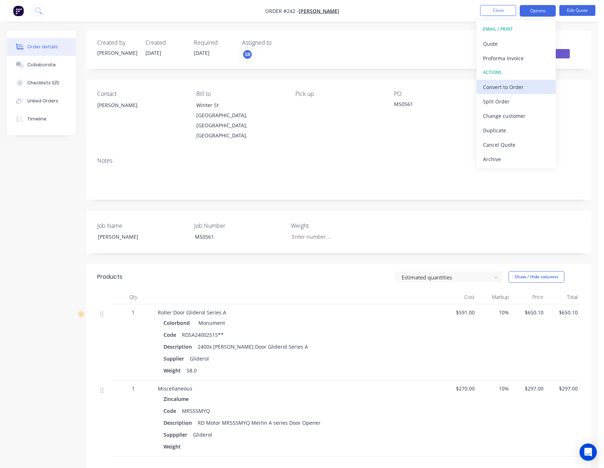
click at [524, 87] on div "Convert to Order" at bounding box center [516, 87] width 66 height 10
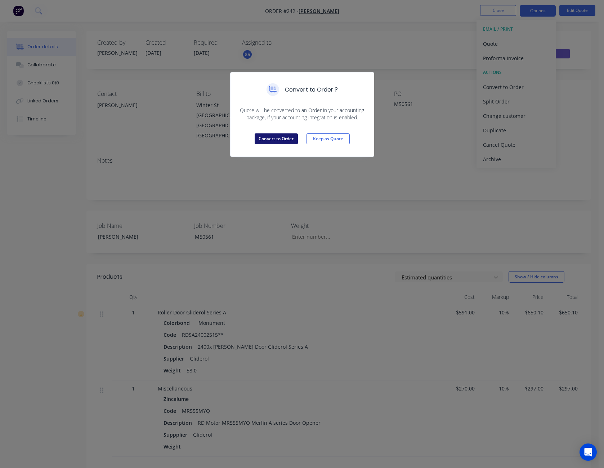
click at [281, 139] on button "Convert to Order" at bounding box center [276, 138] width 43 height 11
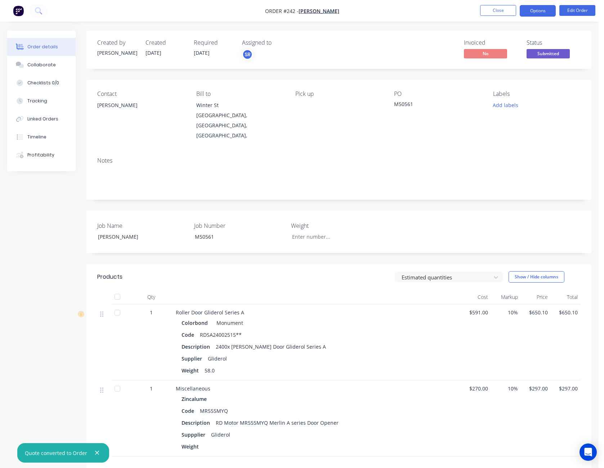
click at [541, 13] on button "Options" at bounding box center [538, 11] width 36 height 12
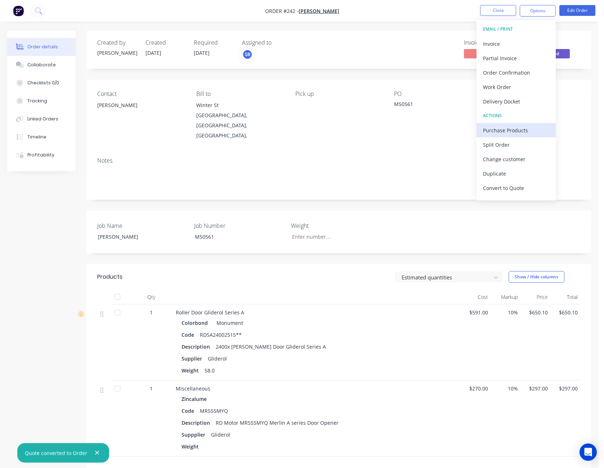
click at [532, 131] on div "Purchase Products" at bounding box center [516, 130] width 66 height 10
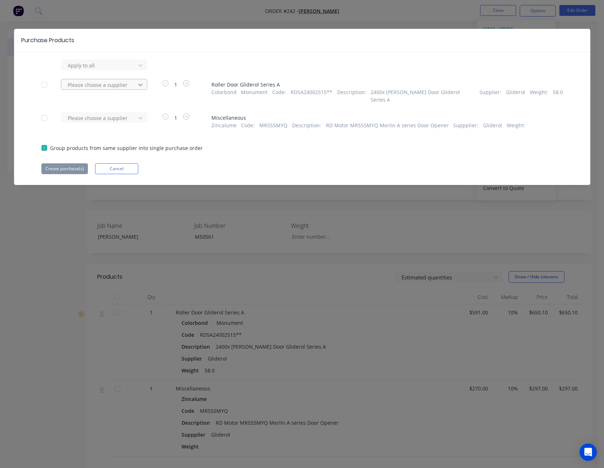
click at [140, 82] on icon at bounding box center [140, 84] width 7 height 7
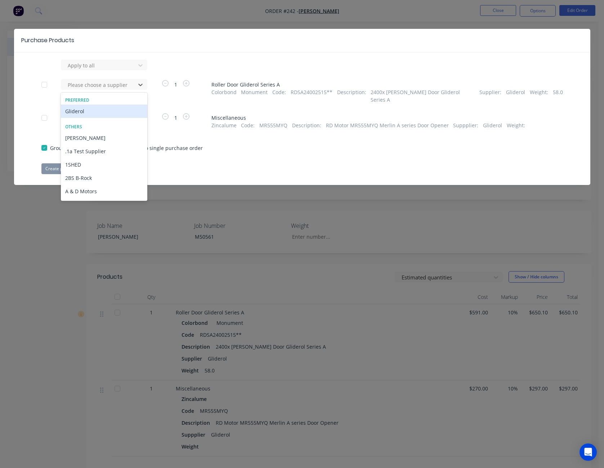
click at [126, 111] on div "Gliderol" at bounding box center [104, 110] width 86 height 13
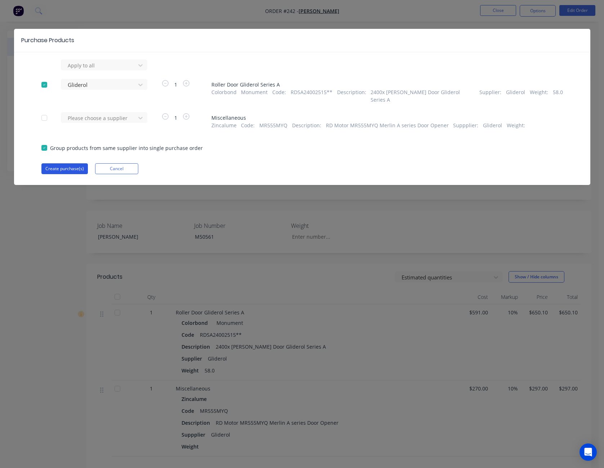
click at [60, 163] on button "Create purchase(s)" at bounding box center [64, 168] width 46 height 11
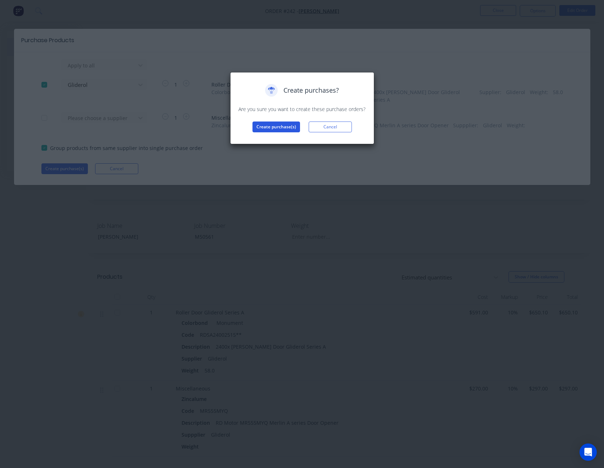
click at [273, 128] on button "Create purchase(s)" at bounding box center [277, 126] width 48 height 11
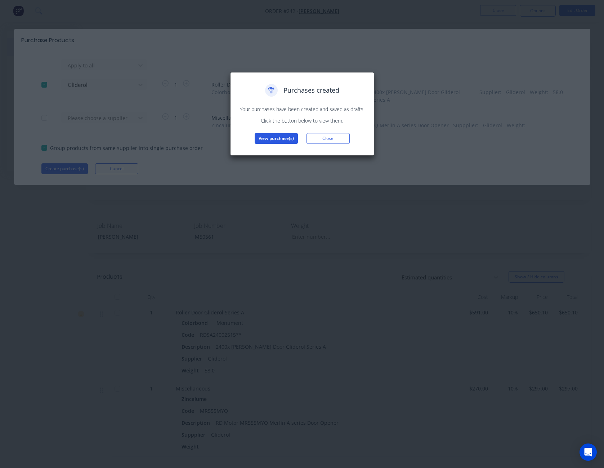
click at [280, 139] on button "View purchase(s)" at bounding box center [276, 138] width 43 height 11
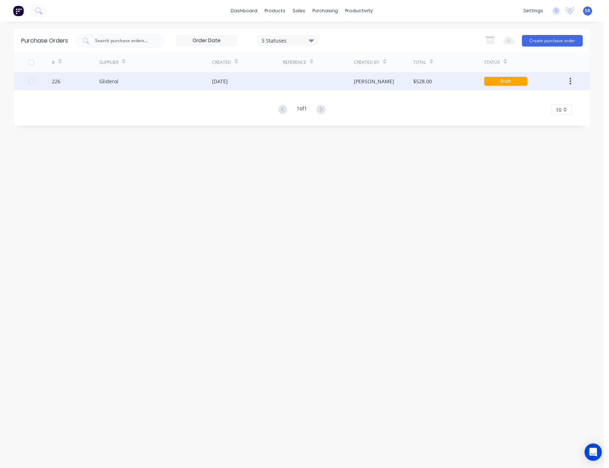
click at [406, 83] on div "[PERSON_NAME]" at bounding box center [383, 81] width 59 height 18
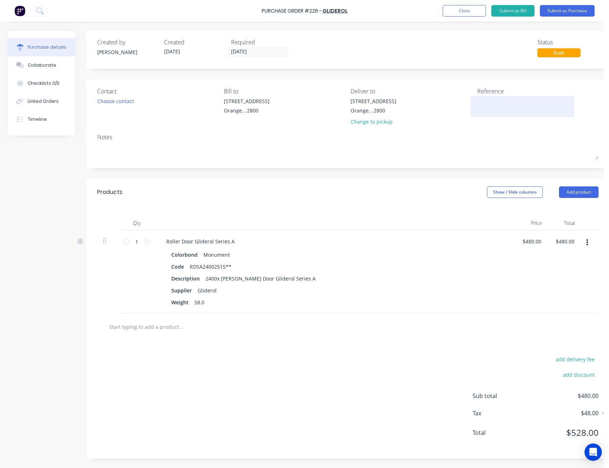
click at [492, 99] on textarea at bounding box center [523, 105] width 90 height 16
type textarea "[PERSON_NAME] -"
type textarea "x"
type textarea "[PERSON_NAME] -"
type textarea "x"
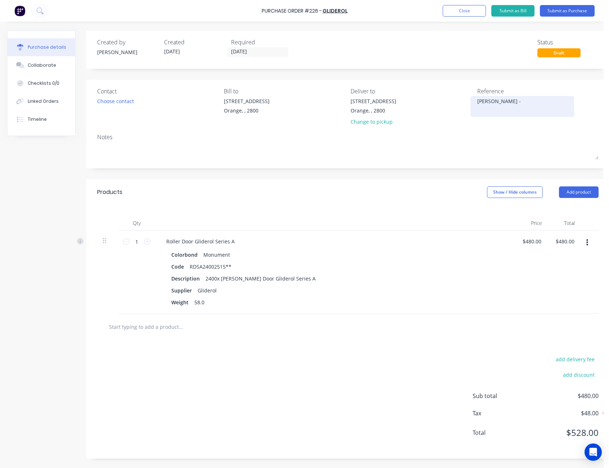
type textarea "[PERSON_NAME] - M"
type textarea "x"
type textarea "[PERSON_NAME] - M5"
type textarea "x"
type textarea "[PERSON_NAME] - M50"
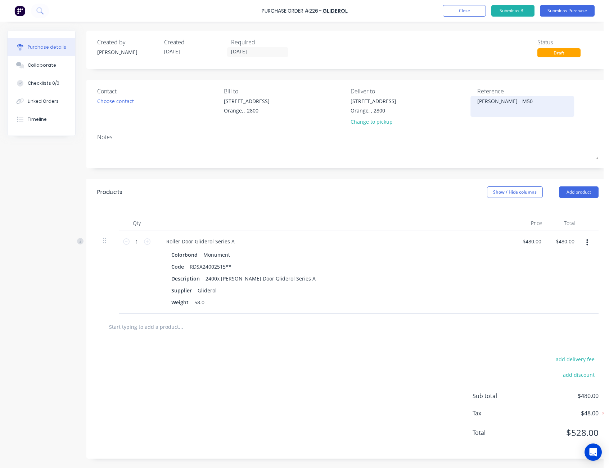
type textarea "x"
type textarea "[PERSON_NAME] - M505"
type textarea "x"
type textarea "[PERSON_NAME] - M5056"
type textarea "x"
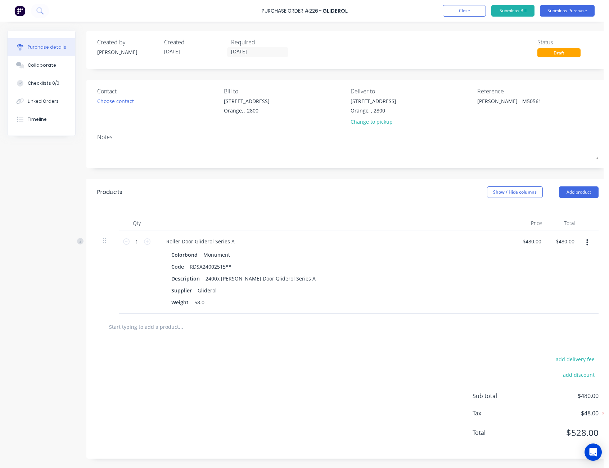
type textarea "[PERSON_NAME] - M50561"
type textarea "x"
type textarea "[PERSON_NAME] - M50561"
click at [484, 45] on div "Created by [PERSON_NAME] Created [DATE] Required [DATE] Status Draft" at bounding box center [348, 47] width 502 height 19
click at [560, 9] on button "Submit as Purchase" at bounding box center [567, 11] width 55 height 12
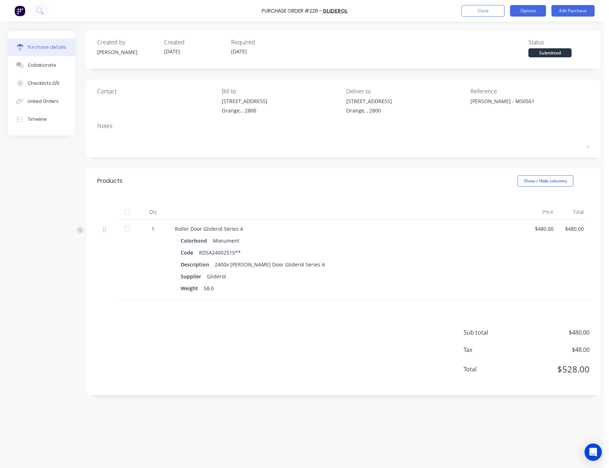
click at [529, 7] on button "Options" at bounding box center [528, 11] width 36 height 12
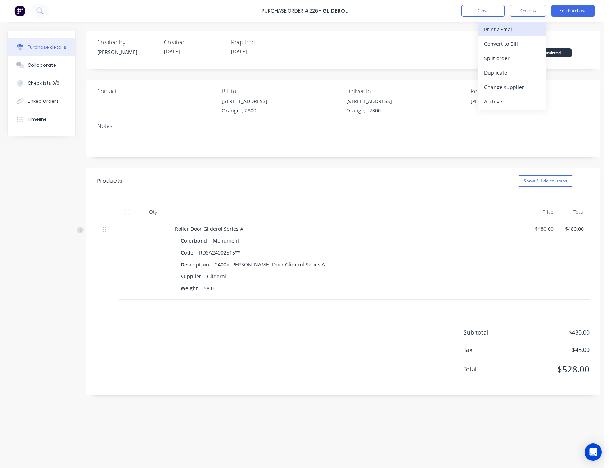
click at [523, 30] on div "Print / Email" at bounding box center [511, 29] width 55 height 10
click at [519, 44] on div "With pricing" at bounding box center [511, 44] width 55 height 10
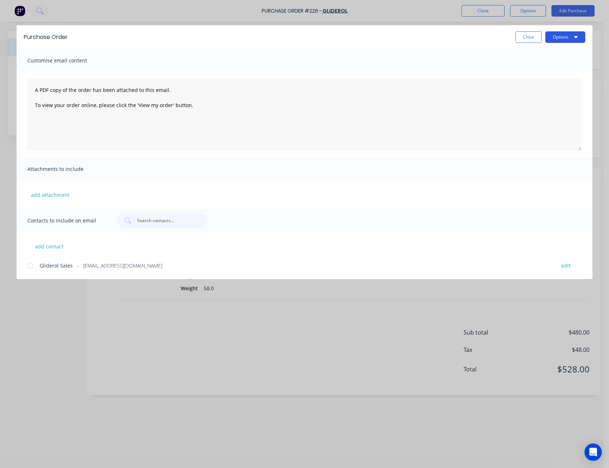
click at [562, 38] on button "Options" at bounding box center [566, 37] width 40 height 12
click at [551, 56] on div "Preview" at bounding box center [551, 55] width 55 height 10
click at [532, 37] on button "Close" at bounding box center [529, 37] width 26 height 12
type textarea "x"
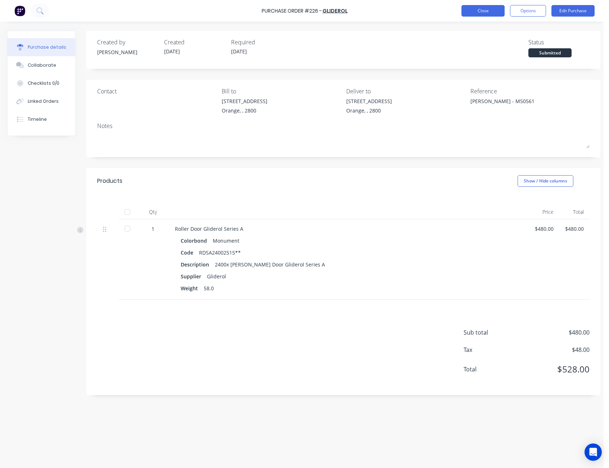
click at [495, 13] on button "Close" at bounding box center [483, 11] width 43 height 12
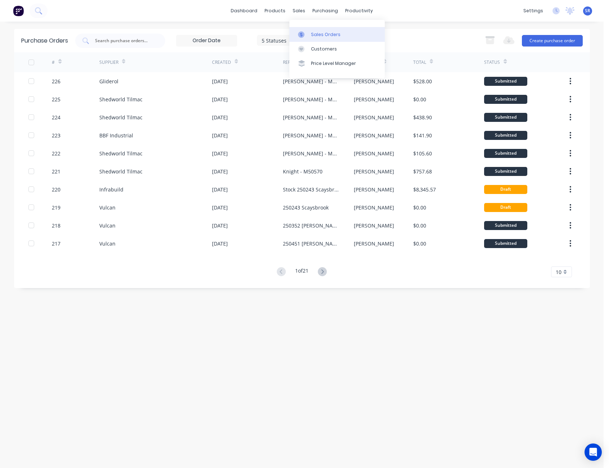
click at [323, 36] on div "Sales Orders" at bounding box center [326, 34] width 30 height 6
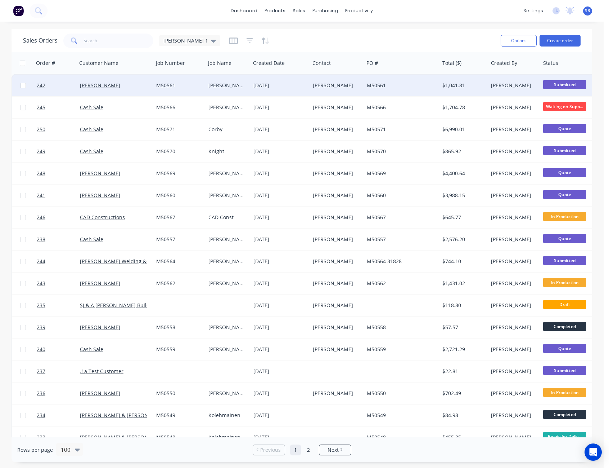
click at [335, 85] on div "[PERSON_NAME]" at bounding box center [336, 85] width 46 height 7
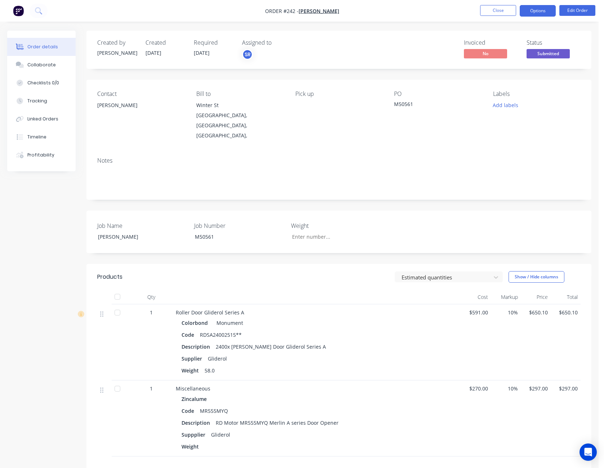
click at [547, 9] on button "Options" at bounding box center [538, 11] width 36 height 12
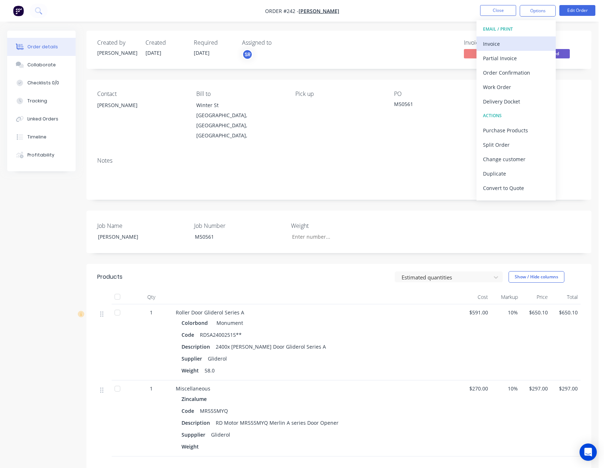
click at [516, 40] on div "Invoice" at bounding box center [516, 44] width 66 height 10
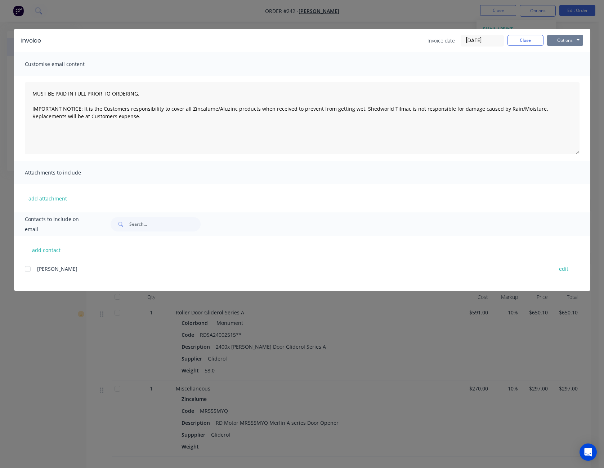
click at [565, 38] on button "Options" at bounding box center [565, 40] width 36 height 11
click at [566, 50] on button "Preview" at bounding box center [570, 53] width 46 height 12
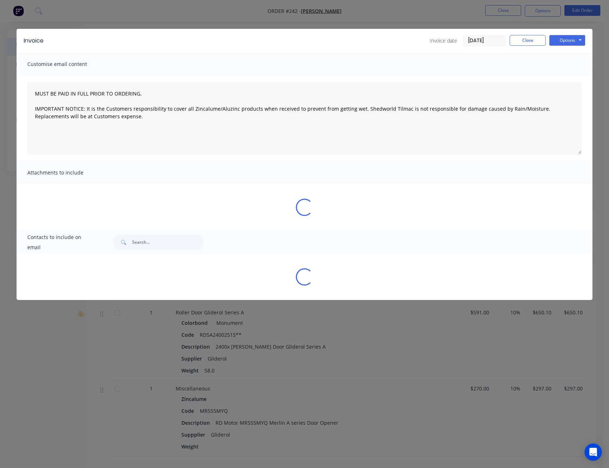
type textarea "MUST BE PAID IN FULL PRIOR TO ORDERING. IMPORTANT NOTICE: It is the Customers r…"
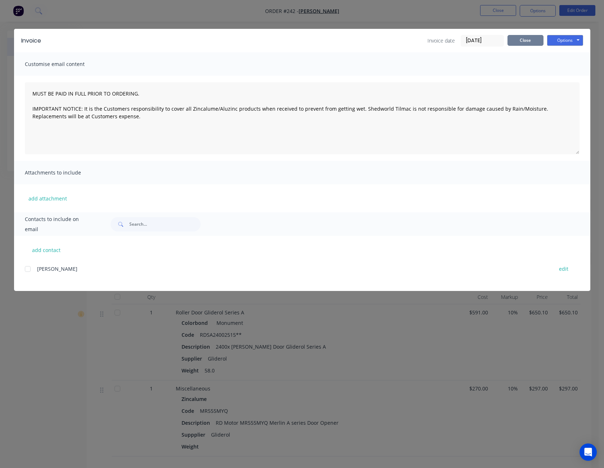
click at [530, 41] on button "Close" at bounding box center [526, 40] width 36 height 11
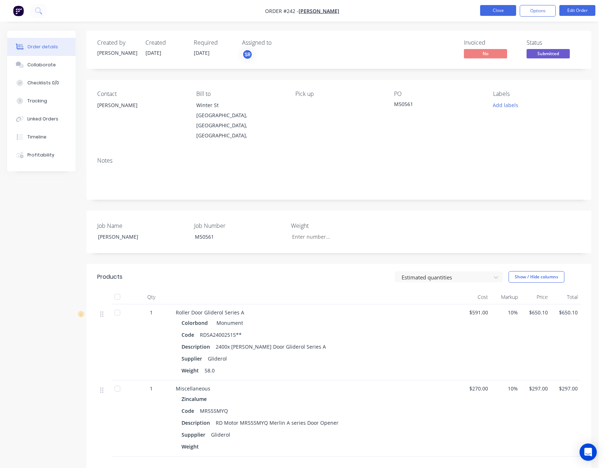
click at [491, 12] on button "Close" at bounding box center [498, 10] width 36 height 11
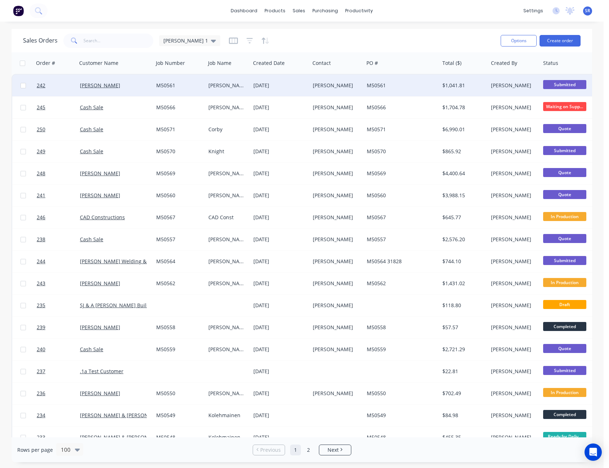
click at [570, 85] on span "Submitted" at bounding box center [565, 84] width 43 height 9
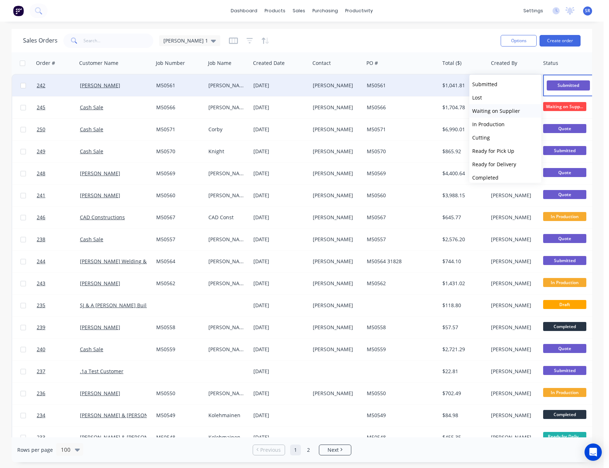
click at [500, 110] on span "Waiting on Supplier" at bounding box center [497, 110] width 48 height 7
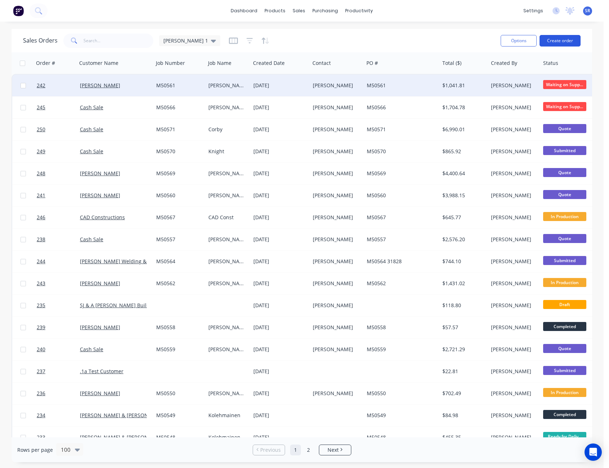
click at [574, 39] on button "Create order" at bounding box center [560, 41] width 41 height 12
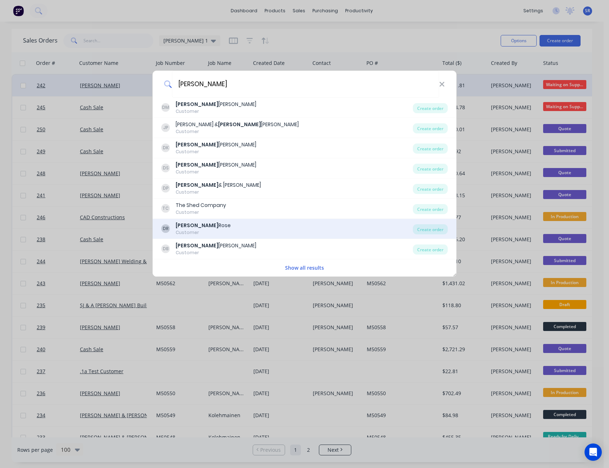
type input "[PERSON_NAME]"
click at [212, 223] on div "[PERSON_NAME] Customer" at bounding box center [287, 229] width 252 height 14
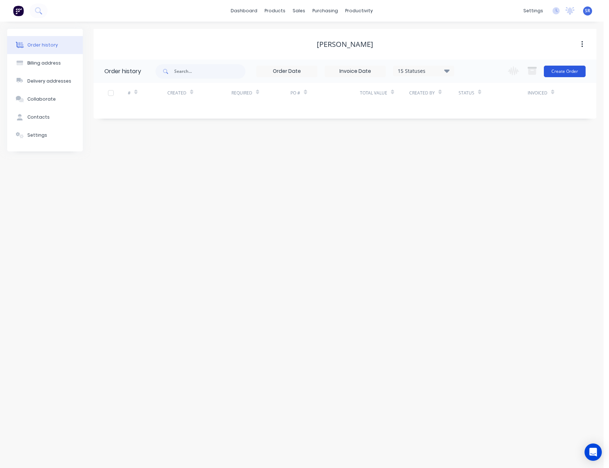
click at [563, 73] on button "Create Order" at bounding box center [565, 72] width 42 height 12
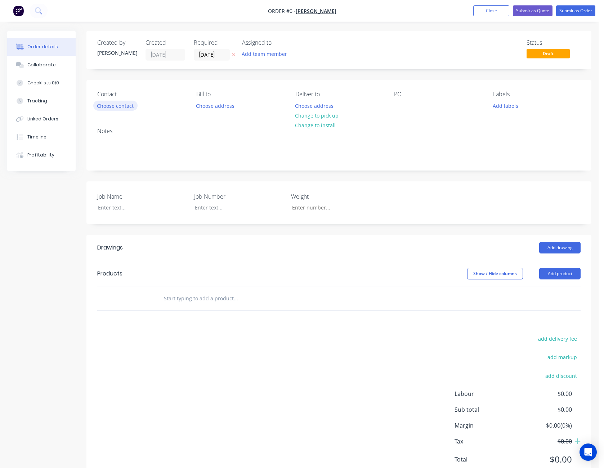
click at [115, 106] on button "Choose contact" at bounding box center [115, 106] width 44 height 10
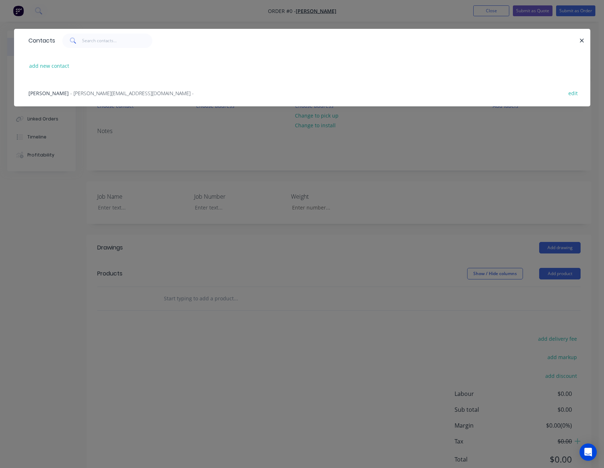
click at [83, 93] on span "- [PERSON_NAME][EMAIL_ADDRESS][DOMAIN_NAME] -" at bounding box center [132, 93] width 124 height 7
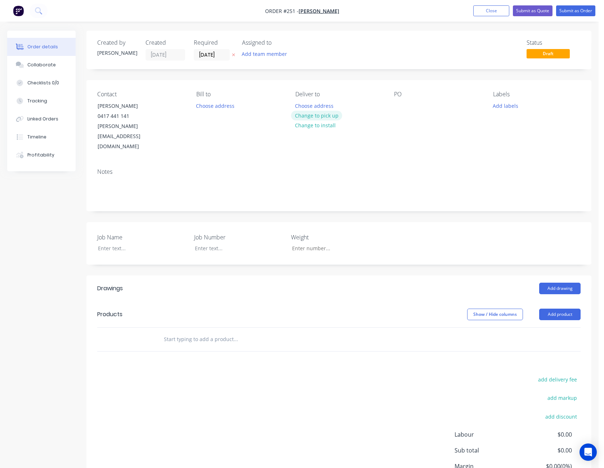
click at [329, 115] on button "Change to pick up" at bounding box center [316, 116] width 51 height 10
click at [399, 107] on div at bounding box center [400, 106] width 12 height 10
click at [114, 243] on div at bounding box center [137, 248] width 90 height 10
click at [567, 282] on button "Add drawing" at bounding box center [559, 288] width 41 height 12
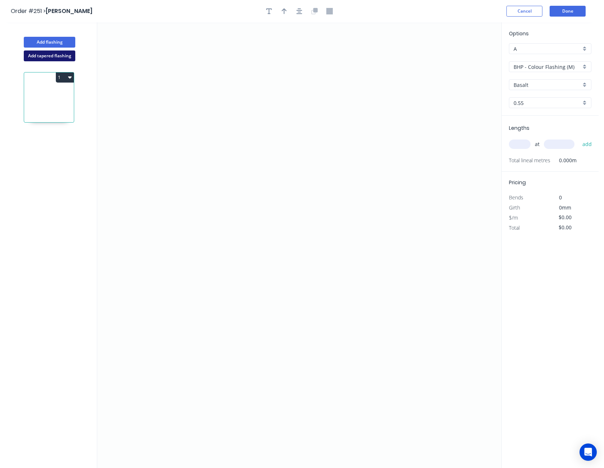
click at [49, 58] on button "Add tapered flashing" at bounding box center [50, 55] width 52 height 11
click at [183, 71] on icon "0" at bounding box center [299, 133] width 404 height 223
click at [275, 106] on icon "0" at bounding box center [299, 133] width 404 height 223
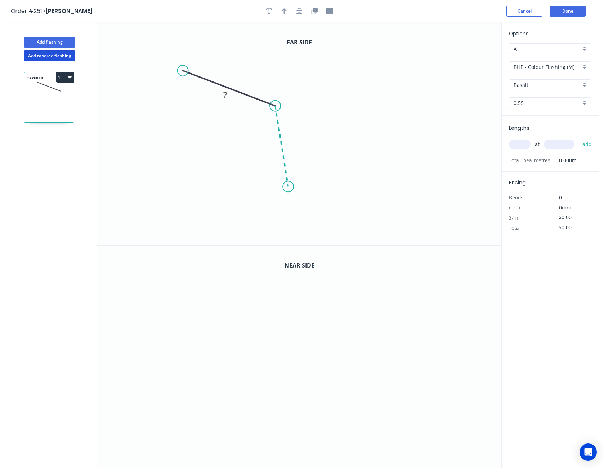
click at [288, 187] on icon "0 ?" at bounding box center [299, 133] width 404 height 223
click at [360, 177] on icon "0 ? ? ? º" at bounding box center [299, 133] width 404 height 223
click at [378, 187] on icon "0 ? ? ? ? º ? º" at bounding box center [299, 133] width 404 height 223
click at [378, 187] on circle at bounding box center [378, 187] width 11 height 11
click at [424, 303] on icon "0" at bounding box center [299, 356] width 404 height 223
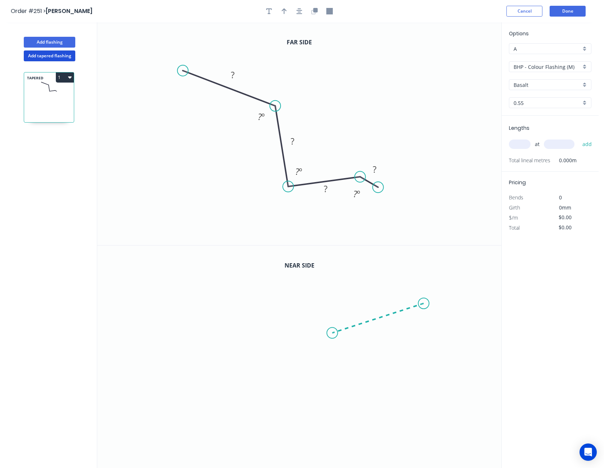
click at [332, 332] on icon at bounding box center [377, 318] width 91 height 30
click at [249, 331] on icon "0 ?" at bounding box center [299, 356] width 404 height 223
click at [233, 343] on icon "0 ? ? ? º" at bounding box center [299, 356] width 404 height 223
click at [233, 343] on circle at bounding box center [233, 343] width 11 height 11
click at [233, 71] on tspan "?" at bounding box center [233, 75] width 4 height 12
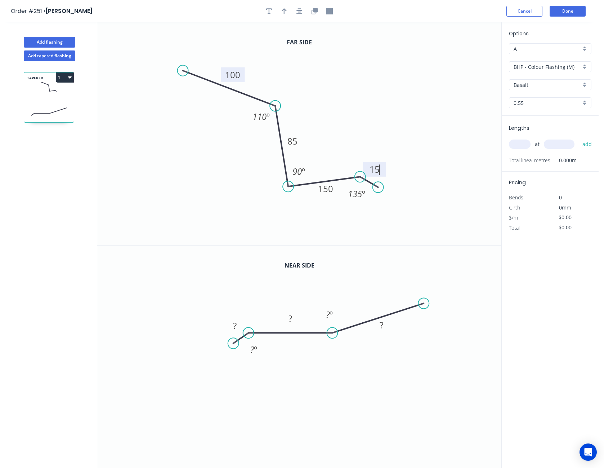
type input "$14.86"
click at [386, 321] on rect at bounding box center [381, 325] width 14 height 10
click at [554, 66] on input "BHP - Colour Flashing (M)" at bounding box center [547, 67] width 67 height 8
click at [551, 106] on div "SW - Colour Flashing" at bounding box center [550, 105] width 82 height 13
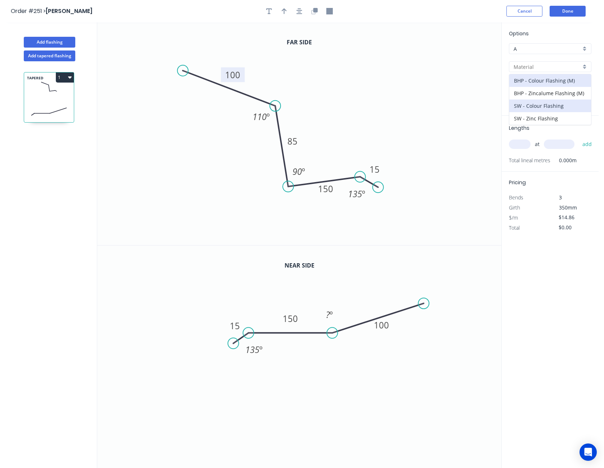
type input "SW - Colour Flashing"
click at [544, 82] on input "Basalt" at bounding box center [547, 85] width 67 height 8
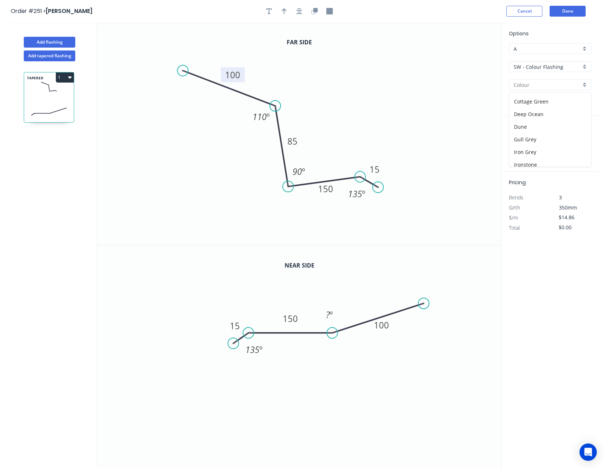
scroll to position [108, 0]
click at [533, 152] on div "Monolith" at bounding box center [550, 154] width 82 height 13
type input "Monolith"
click at [524, 144] on input "text" at bounding box center [520, 143] width 22 height 9
type input "1"
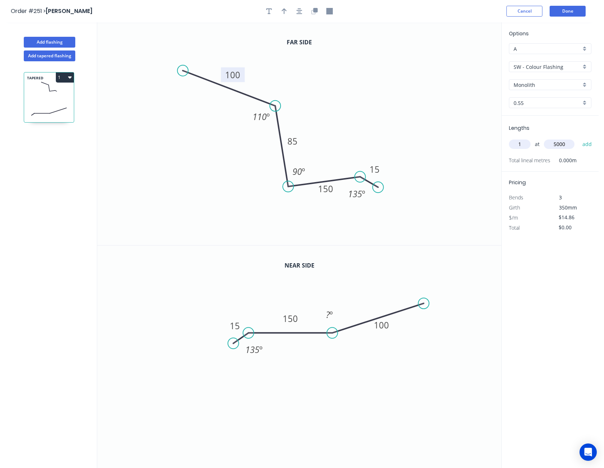
type input "5000"
click at [579, 138] on button "add" at bounding box center [587, 144] width 17 height 12
type input "$74.30"
click at [570, 229] on input "$14.86" at bounding box center [571, 227] width 24 height 10
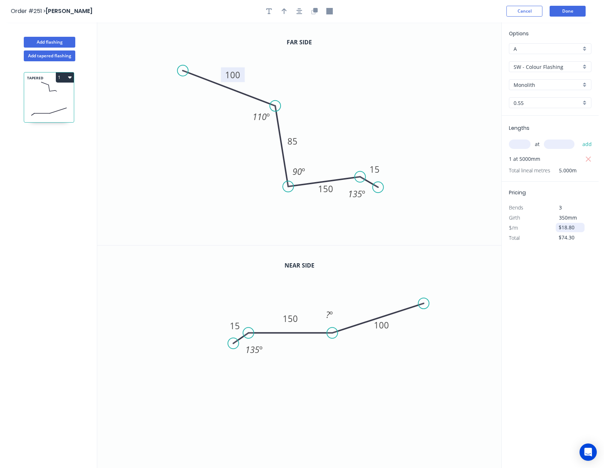
type input "$18.80"
type input "$94.00"
click at [570, 229] on input "$18.80" at bounding box center [571, 227] width 24 height 10
type input "$19.50"
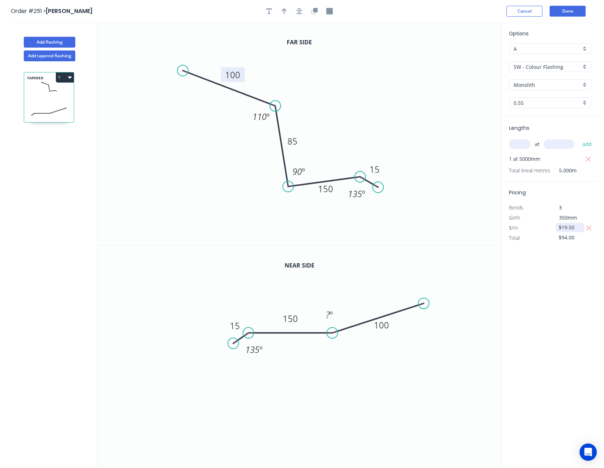
type input "$97.50"
click at [570, 229] on input "$19.50" at bounding box center [571, 227] width 24 height 10
type input "$21.00"
type input "$105.00"
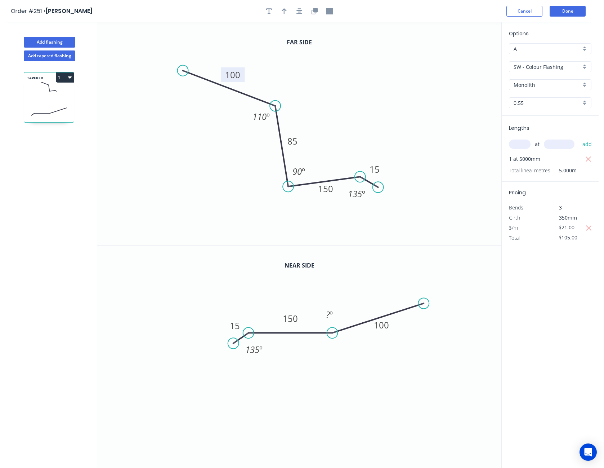
click at [572, 291] on div "Options A A SW - Colour [MEDICAL_DATA] SW - Colour [MEDICAL_DATA] Monolith Mono…" at bounding box center [549, 245] width 97 height 446
click at [571, 14] on button "Done" at bounding box center [568, 11] width 36 height 11
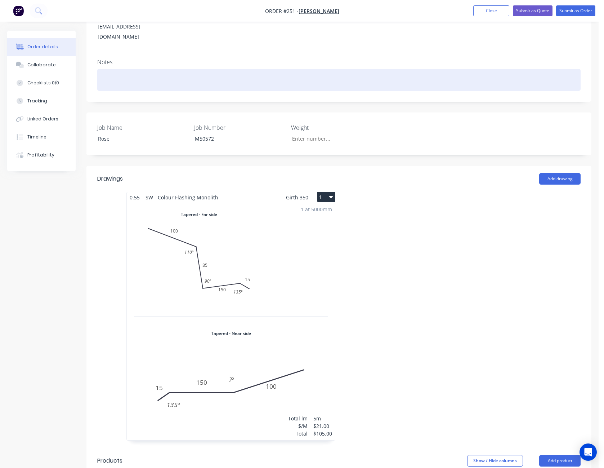
scroll to position [108, 0]
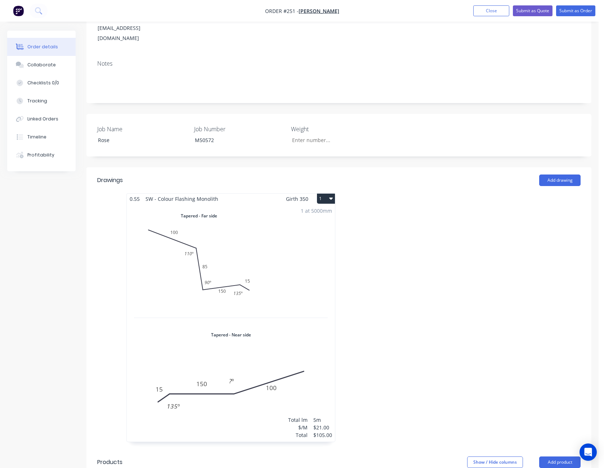
click at [322, 423] on div "$21.00" at bounding box center [322, 427] width 19 height 8
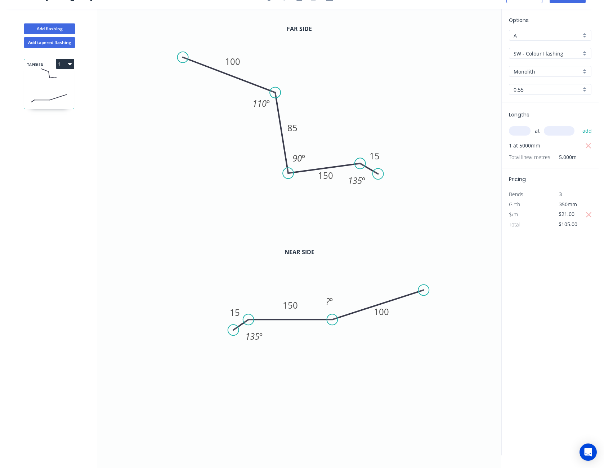
scroll to position [13, 0]
click at [564, 214] on input "$21.00" at bounding box center [571, 214] width 24 height 10
type input "$22.50"
type input "$112.50"
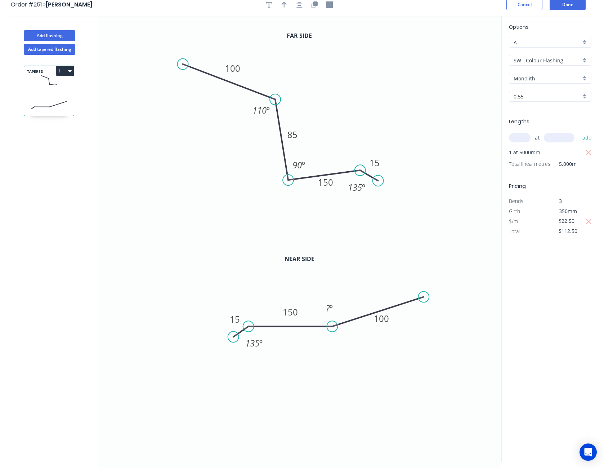
scroll to position [0, 0]
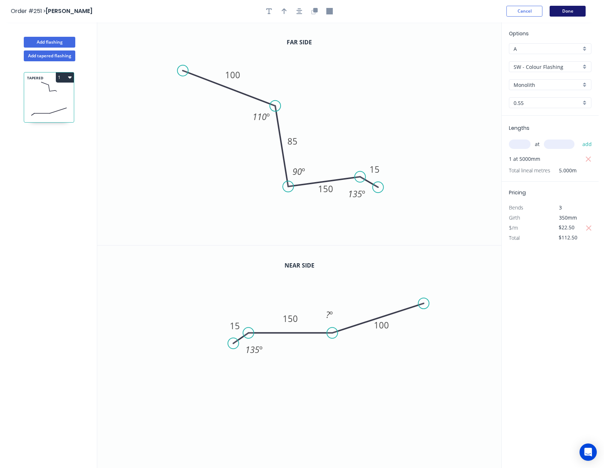
click at [572, 6] on button "Done" at bounding box center [568, 11] width 36 height 11
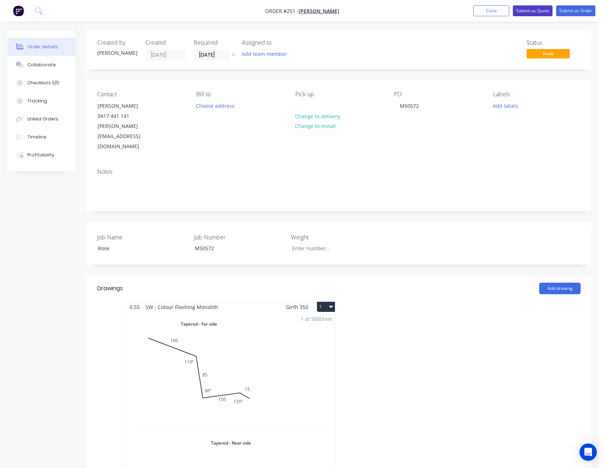
click at [542, 8] on button "Submit as Quote" at bounding box center [533, 10] width 40 height 11
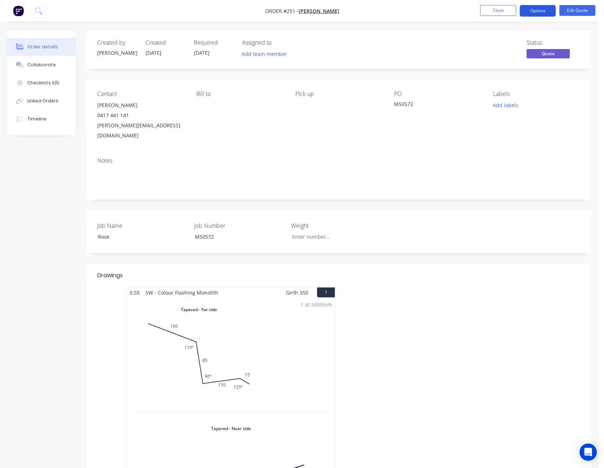
click at [543, 9] on button "Options" at bounding box center [538, 11] width 36 height 12
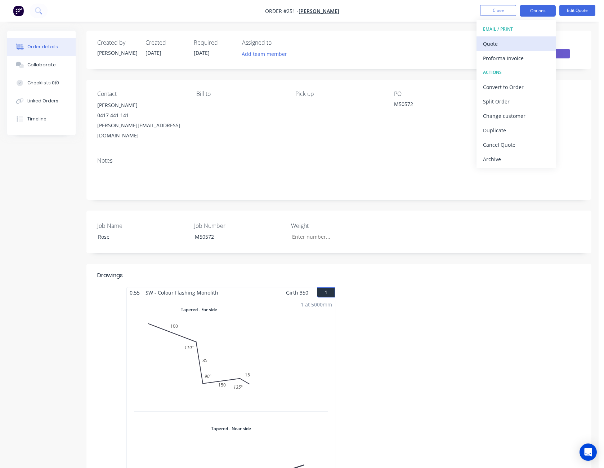
click at [522, 41] on div "Quote" at bounding box center [516, 44] width 66 height 10
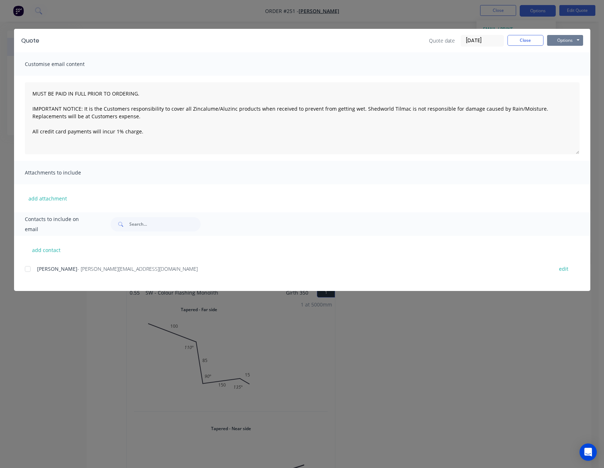
click at [564, 44] on button "Options" at bounding box center [565, 40] width 36 height 11
click at [563, 62] on button "Print" at bounding box center [570, 65] width 46 height 12
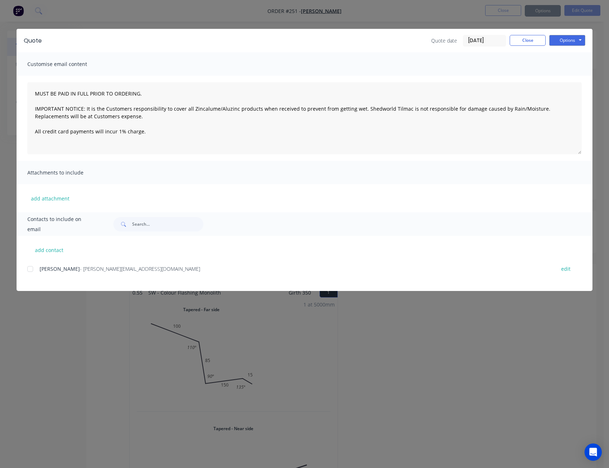
type textarea "MUST BE PAID IN FULL PRIOR TO ORDERING. IMPORTANT NOTICE: It is the Customers r…"
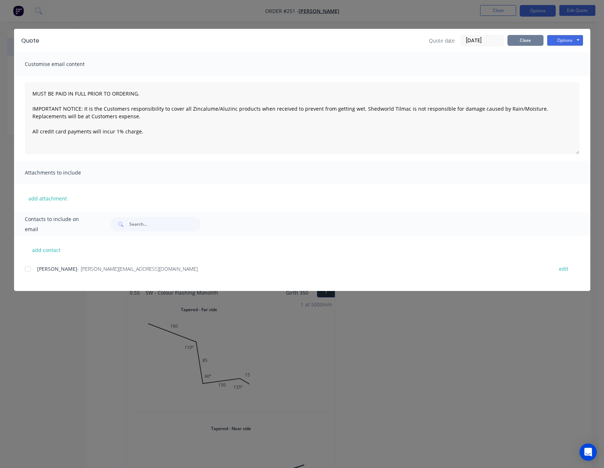
click at [523, 39] on button "Close" at bounding box center [526, 40] width 36 height 11
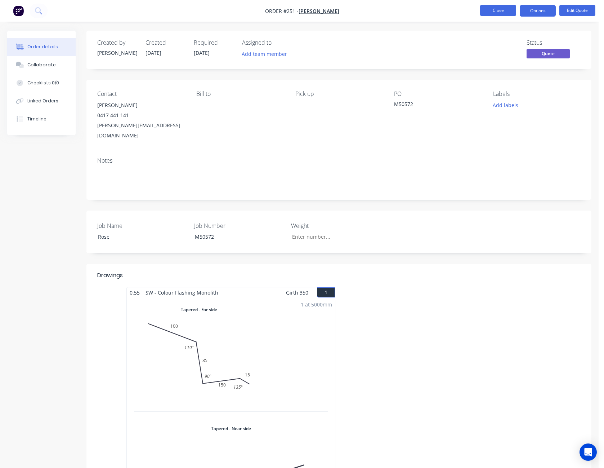
click at [510, 15] on button "Close" at bounding box center [498, 10] width 36 height 11
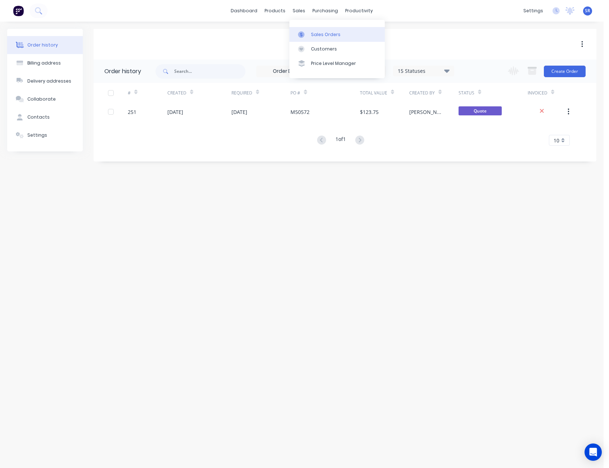
click at [315, 32] on div "Sales Orders" at bounding box center [326, 34] width 30 height 6
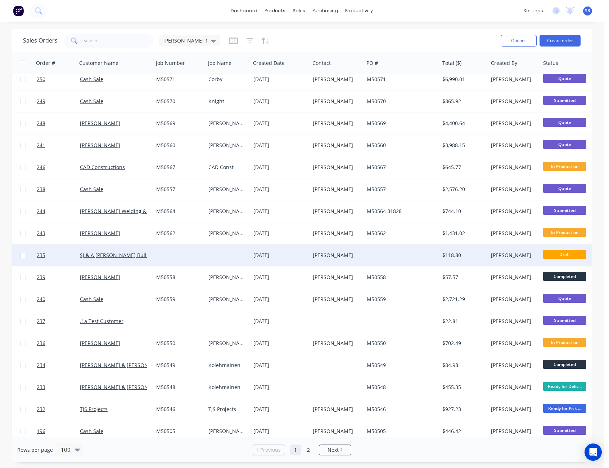
scroll to position [144, 0]
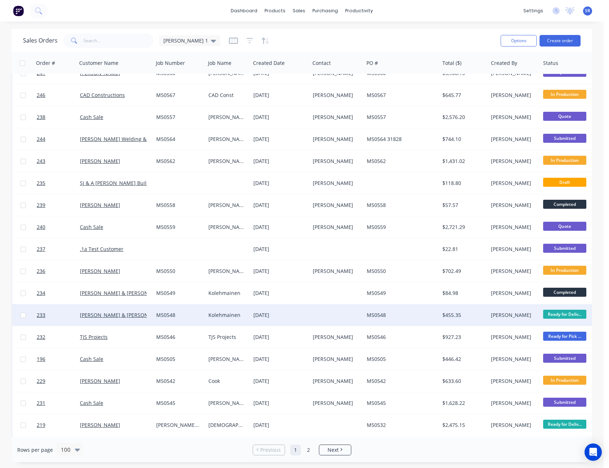
click at [562, 310] on span "Ready for Deliv..." at bounding box center [565, 313] width 43 height 9
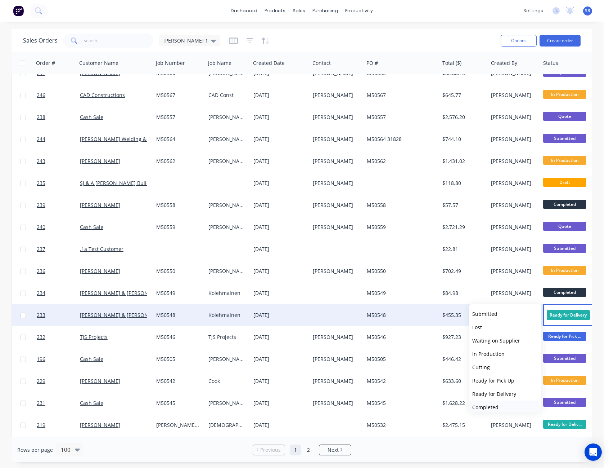
click at [495, 407] on span "Completed" at bounding box center [486, 406] width 26 height 7
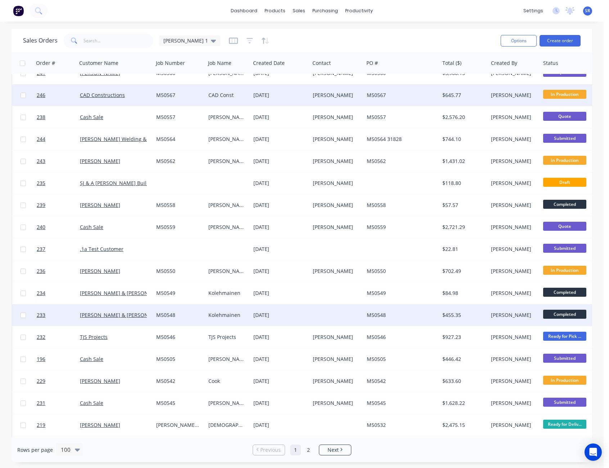
scroll to position [0, 0]
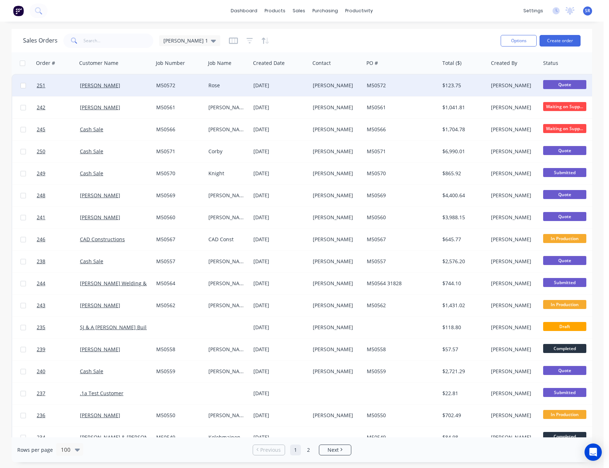
click at [567, 85] on span "Quote" at bounding box center [565, 84] width 43 height 9
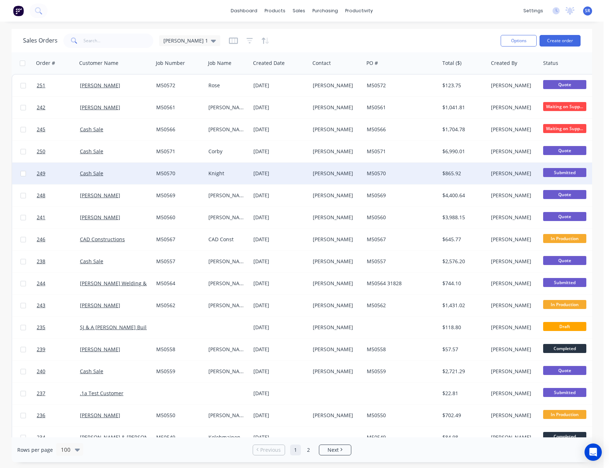
click at [566, 173] on span "Submitted" at bounding box center [565, 172] width 43 height 9
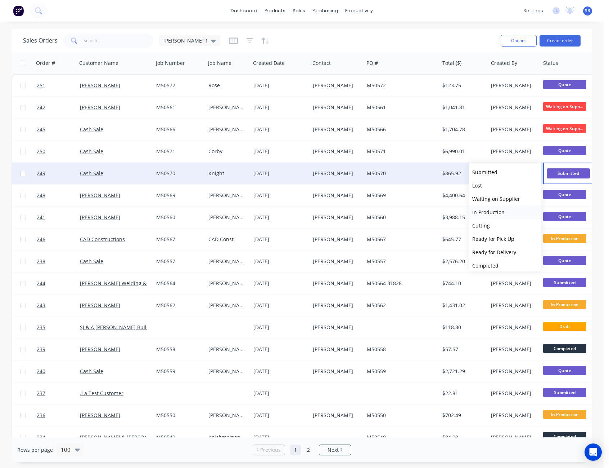
click at [500, 210] on span "In Production" at bounding box center [489, 212] width 32 height 7
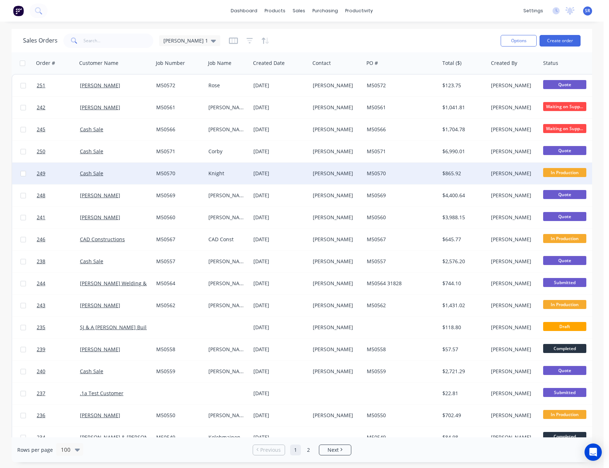
click at [589, 12] on span "SR" at bounding box center [587, 11] width 5 height 6
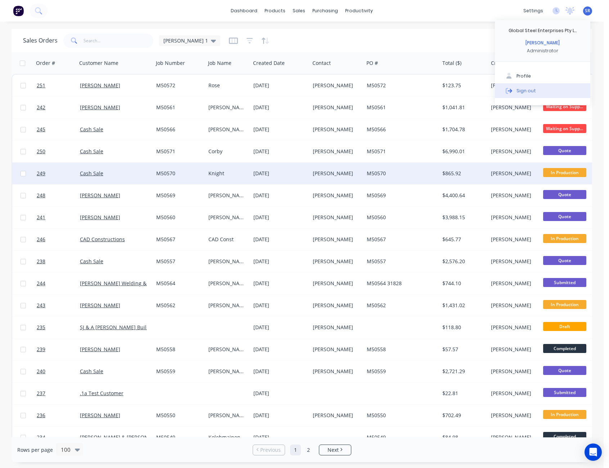
click at [541, 94] on button "Sign out" at bounding box center [542, 90] width 95 height 14
